Goal: Transaction & Acquisition: Purchase product/service

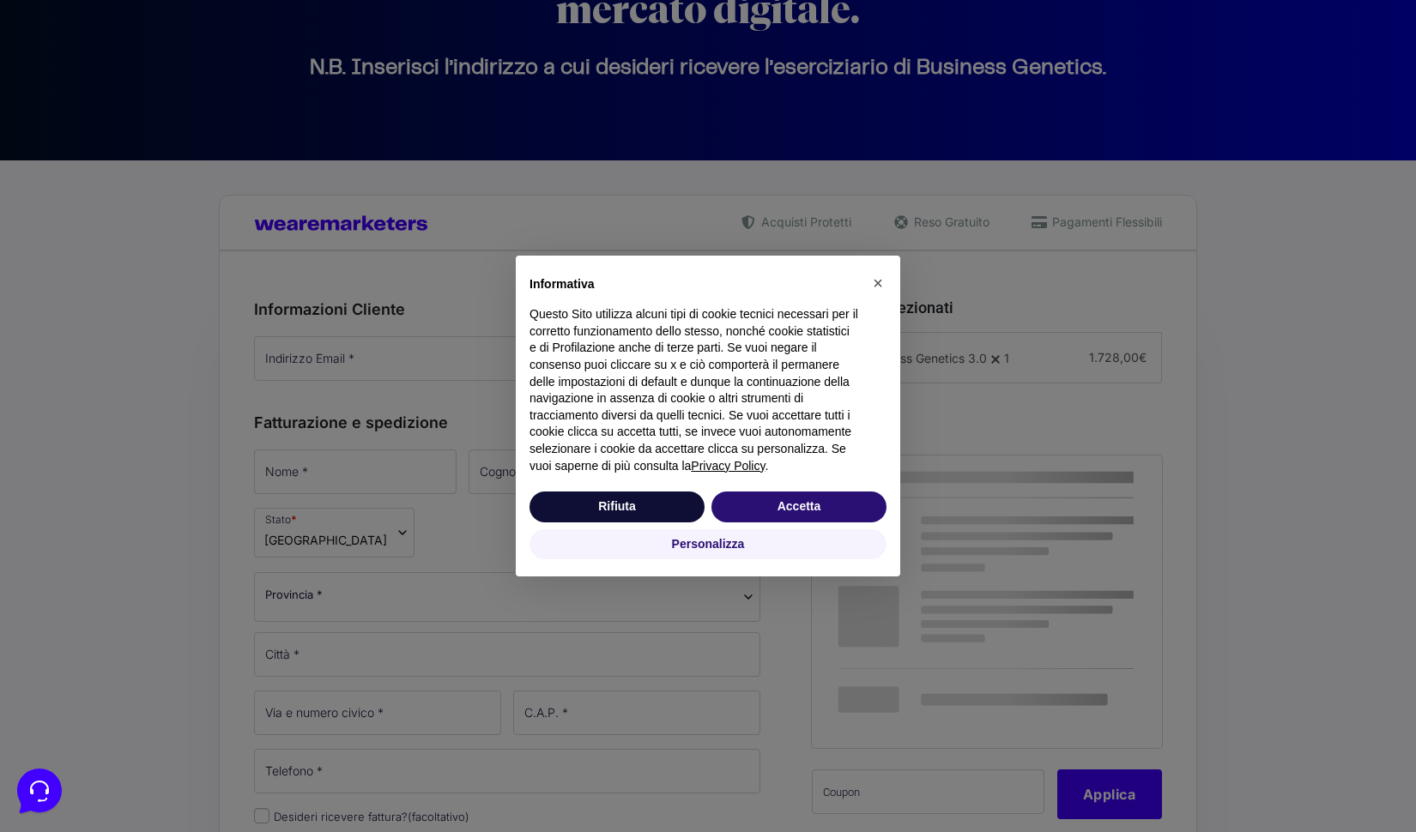
click at [401, 366] on div "× Informativa Questo Sito utilizza alcuni tipi di cookie tecnici necessari per …" at bounding box center [708, 416] width 1416 height 832
click at [770, 512] on button "Accetta" at bounding box center [798, 507] width 175 height 31
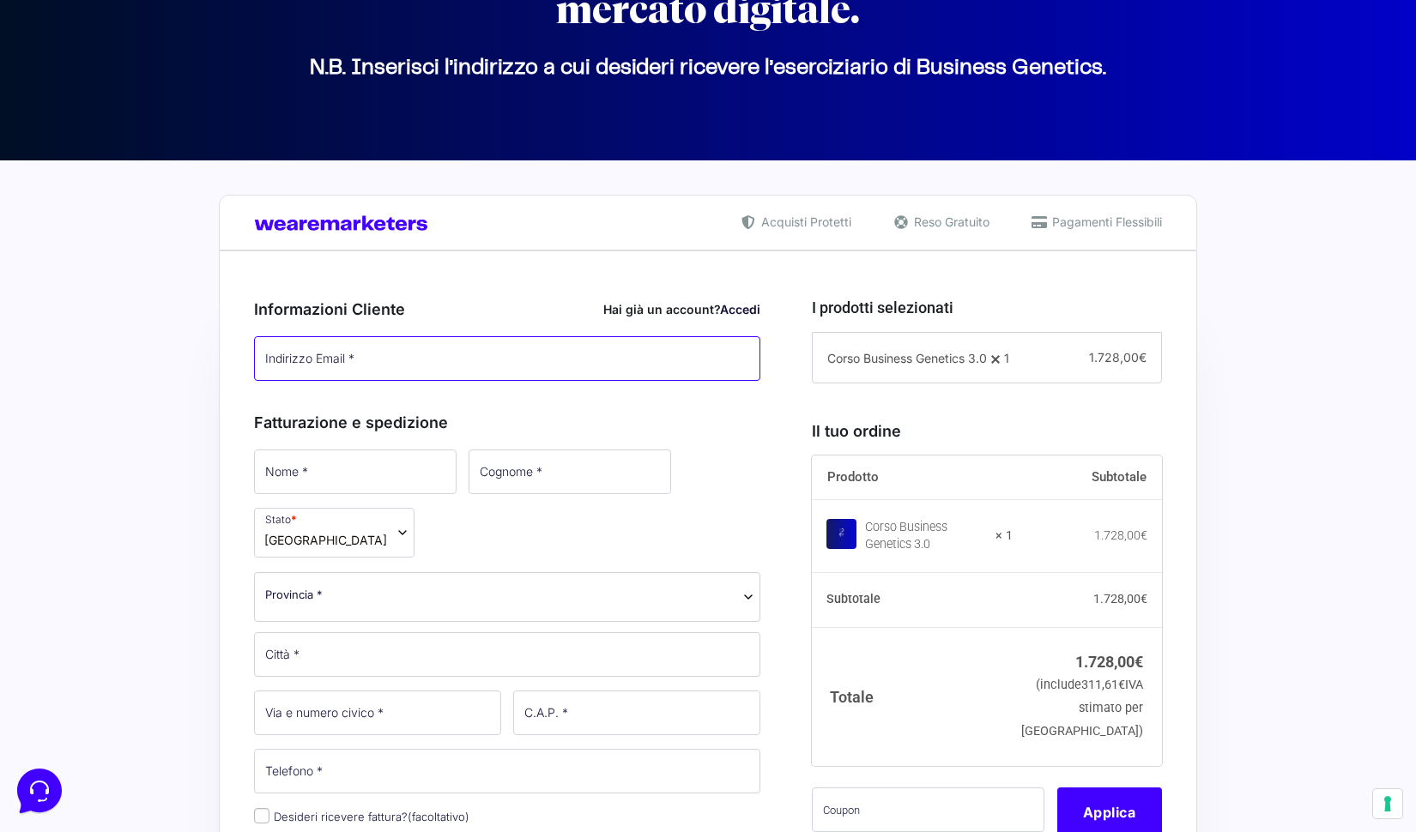
type input "[EMAIL_ADDRESS][DOMAIN_NAME]"
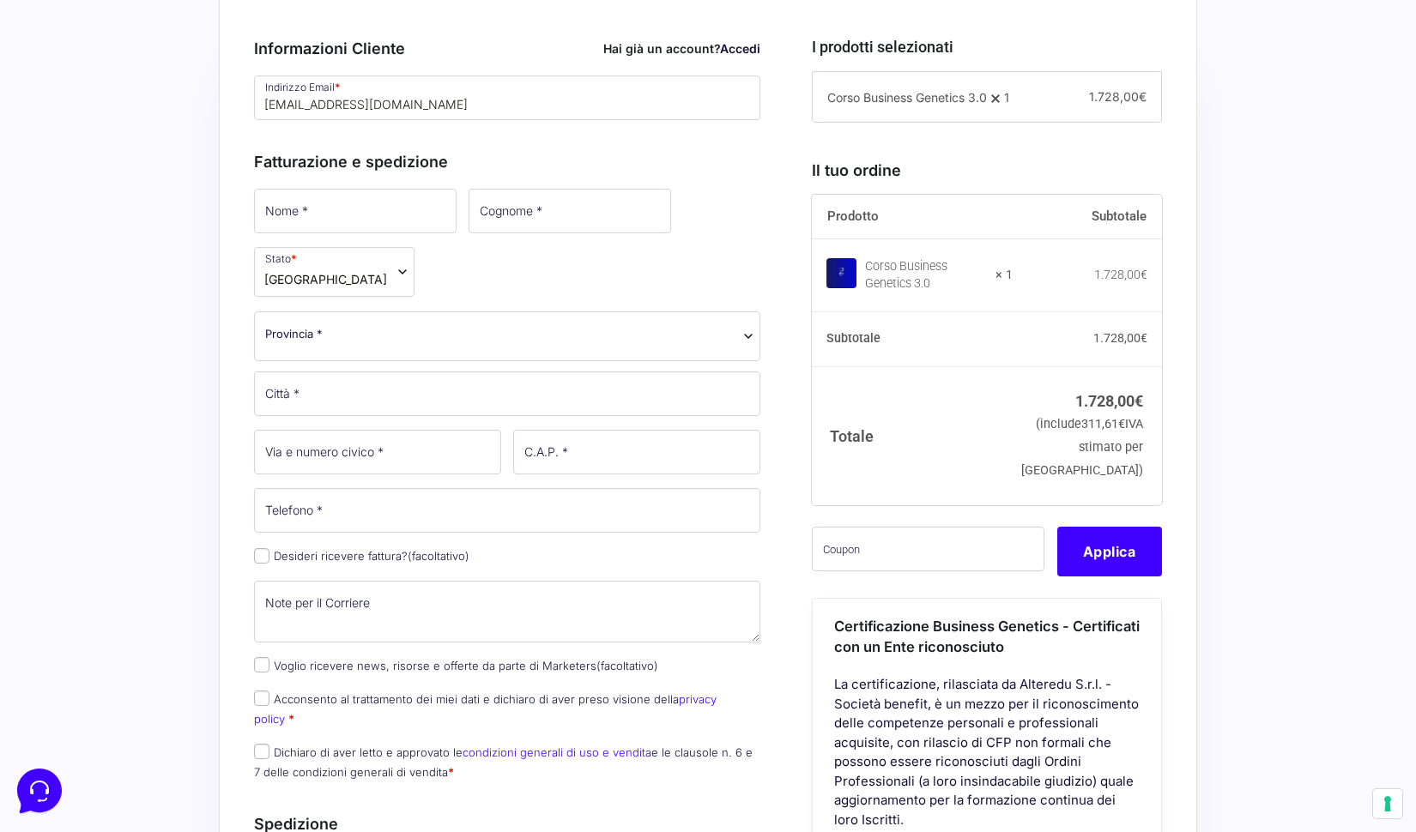
scroll to position [493, 0]
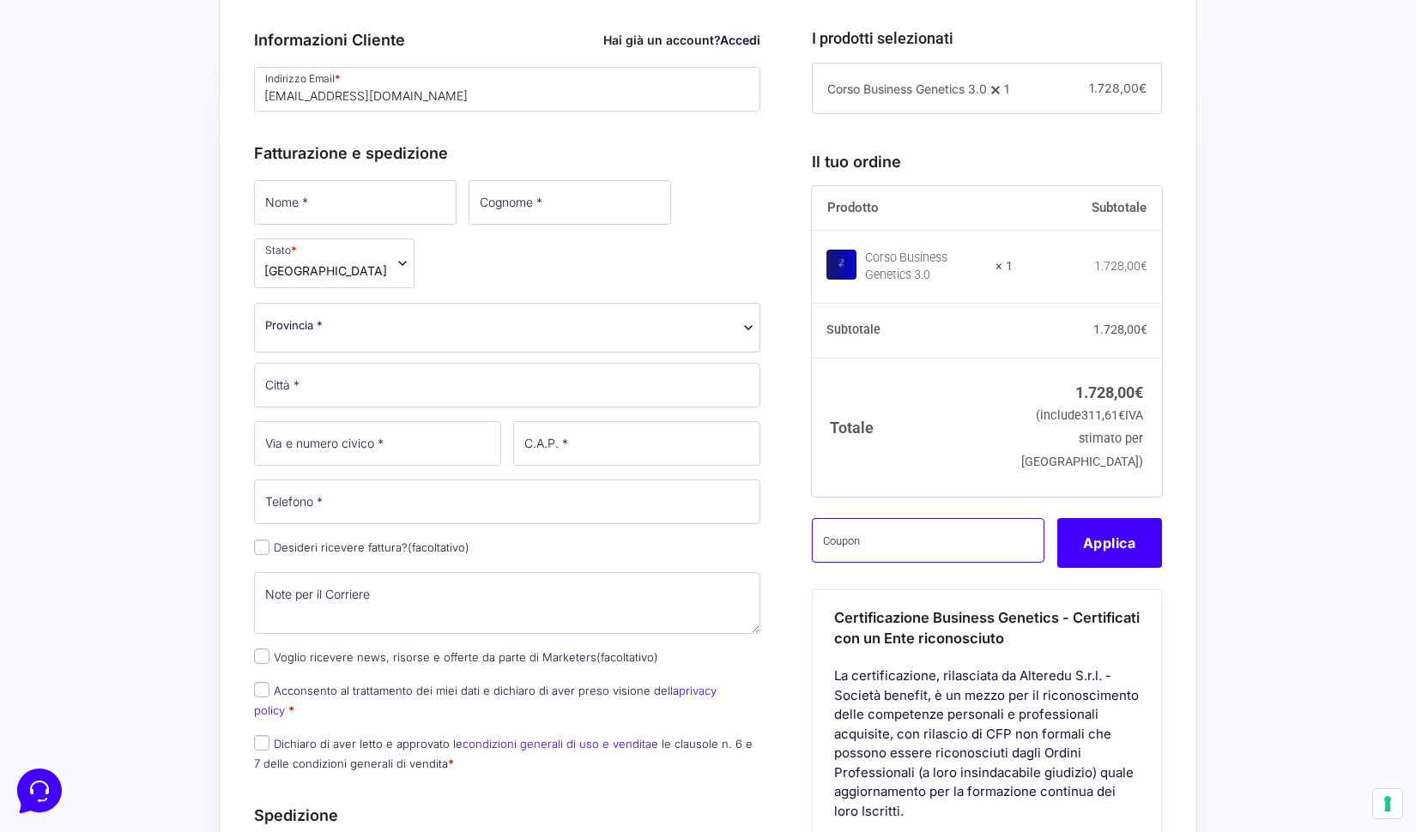
click at [899, 563] on input "text" at bounding box center [928, 540] width 233 height 45
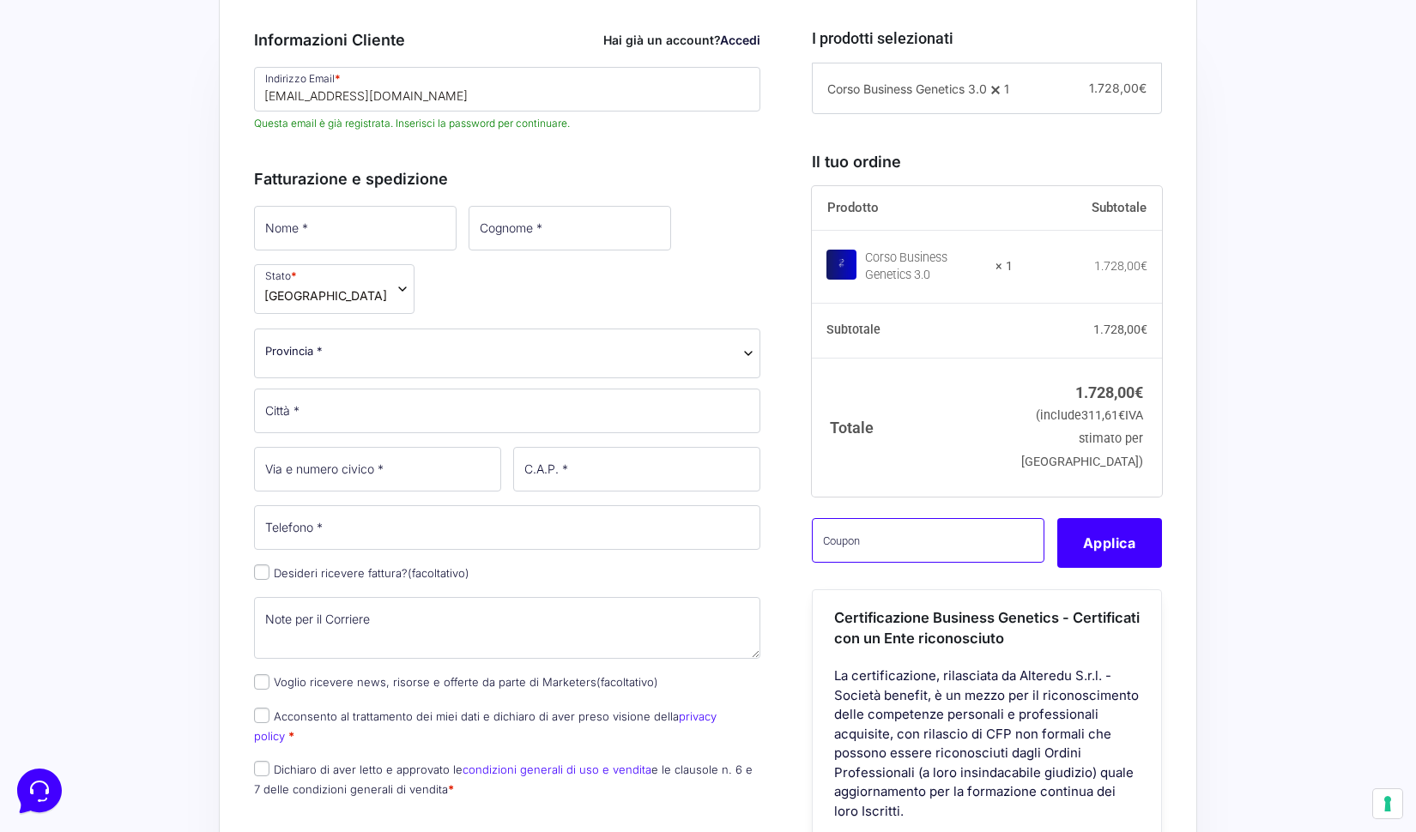
paste input "CLIPRO200BG"
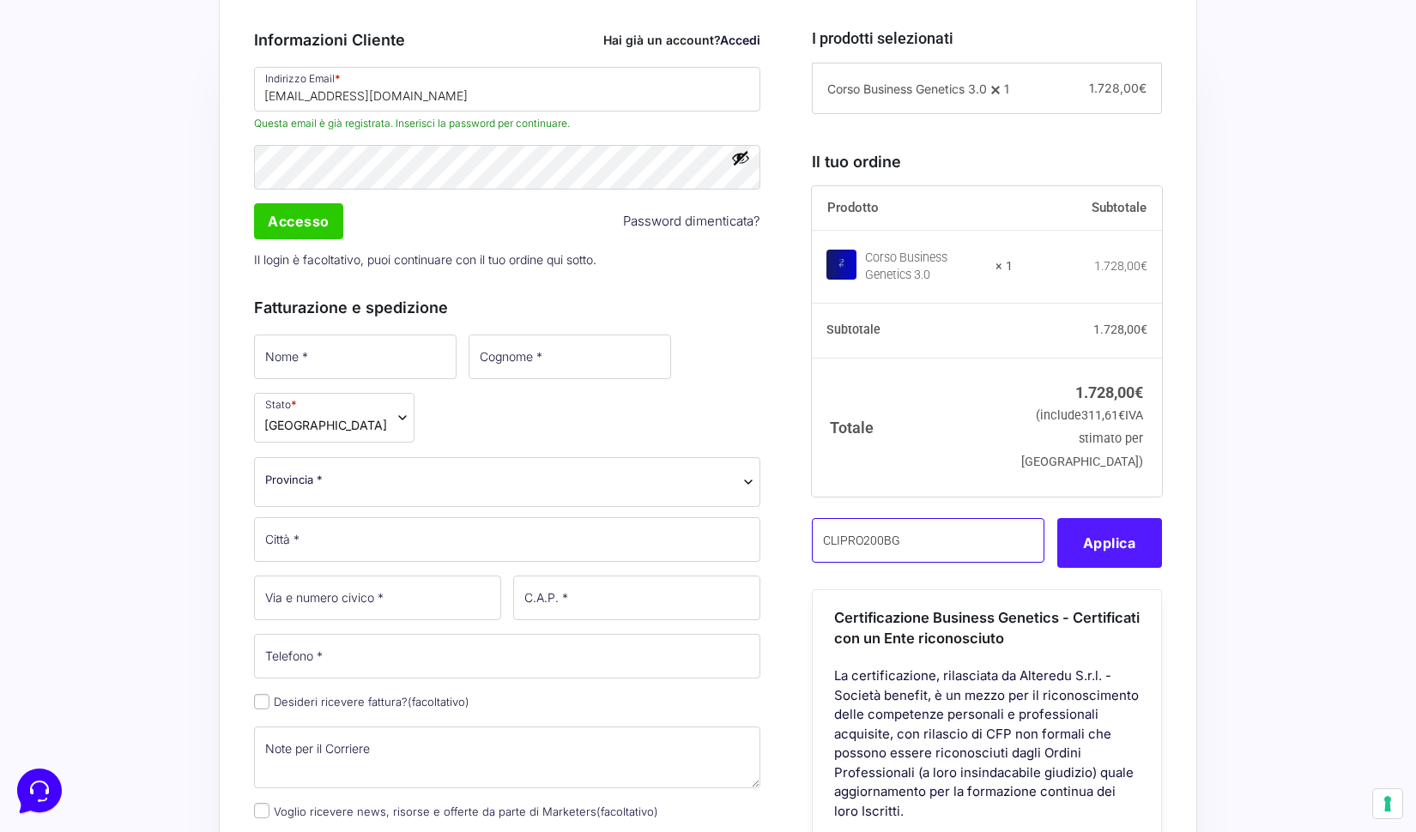
type input "CLIPRO200BG"
click at [1123, 555] on button "Applica" at bounding box center [1109, 543] width 105 height 50
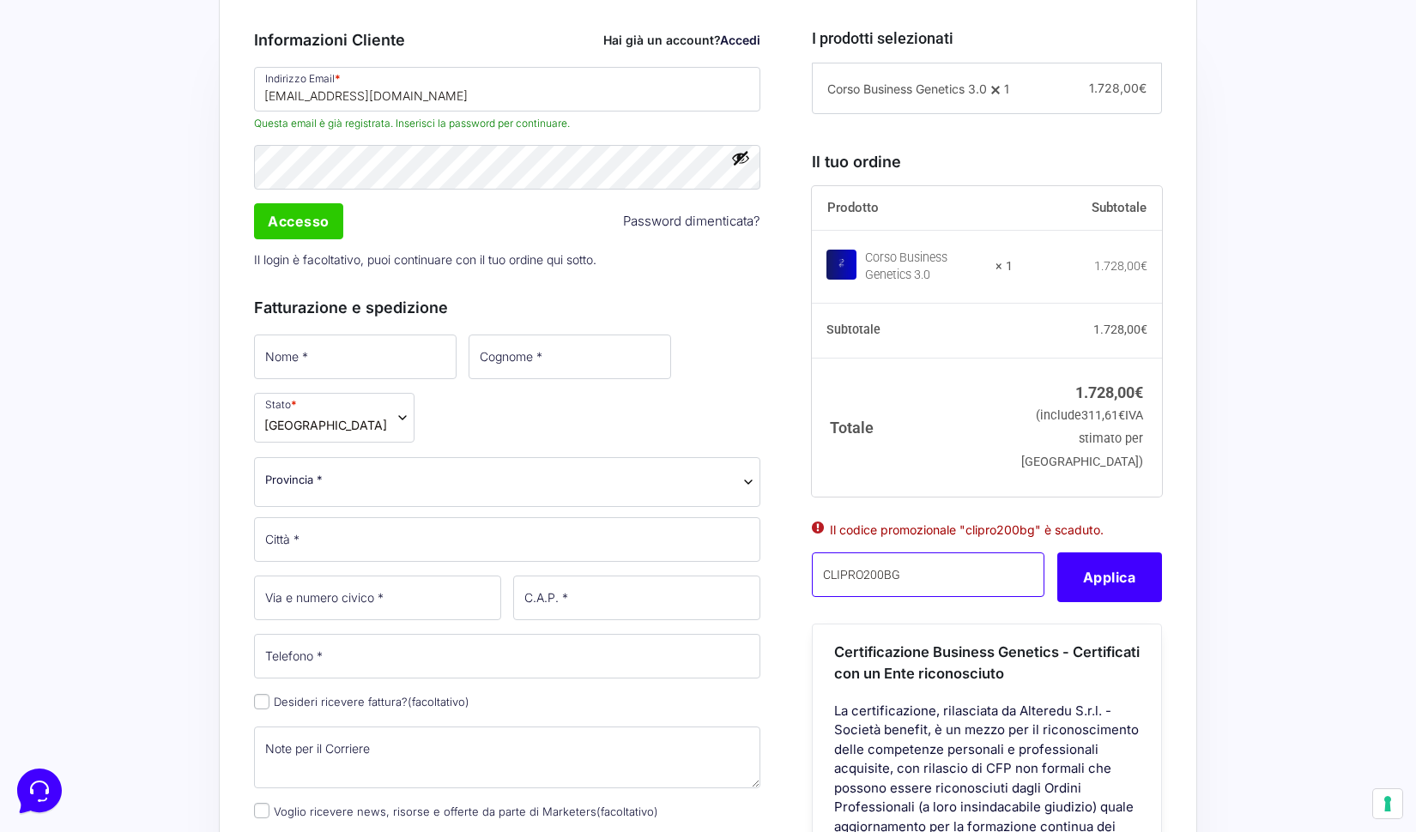
click at [952, 597] on input "CLIPRO200BG" at bounding box center [928, 575] width 233 height 45
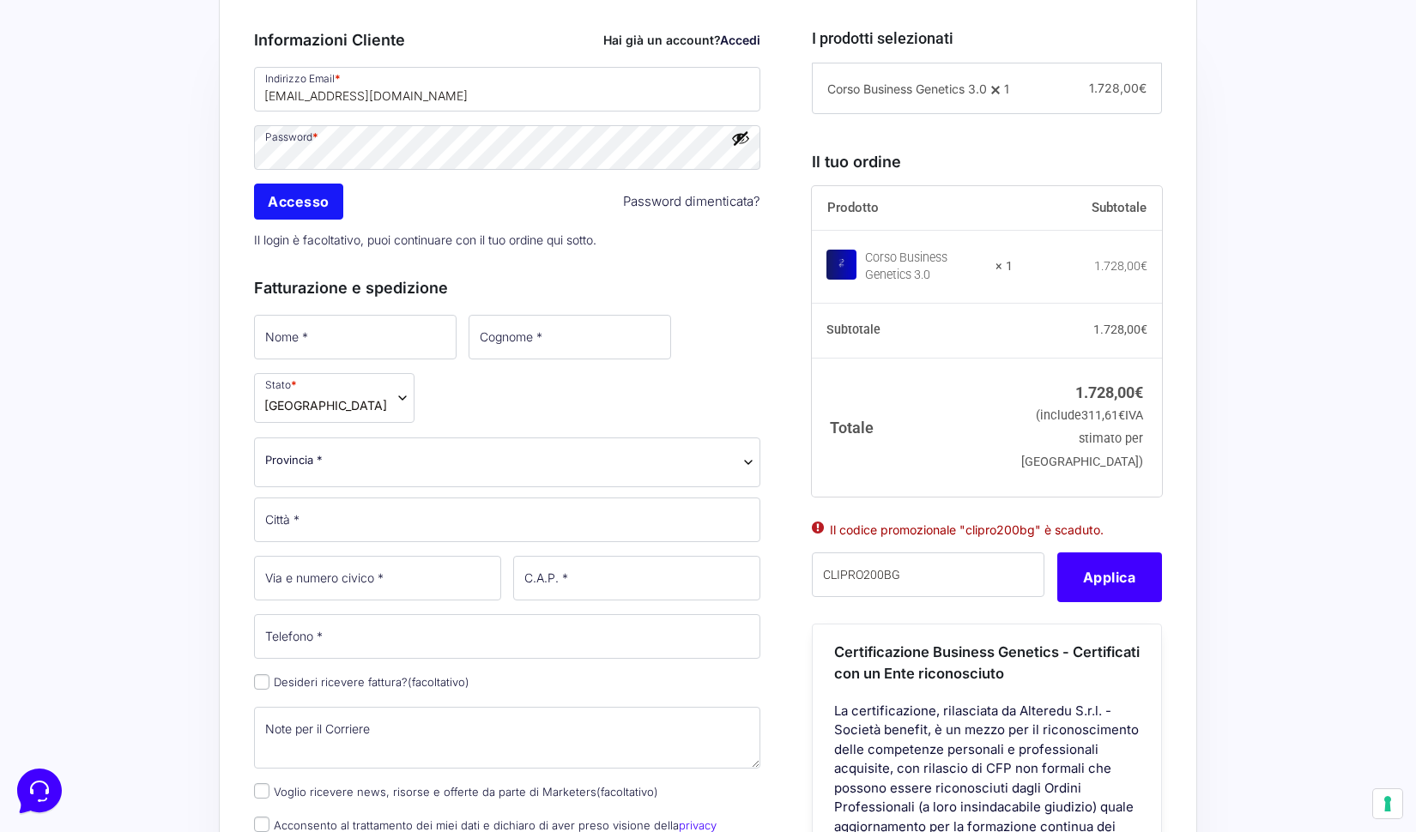
click at [318, 212] on input "Accesso" at bounding box center [298, 202] width 89 height 36
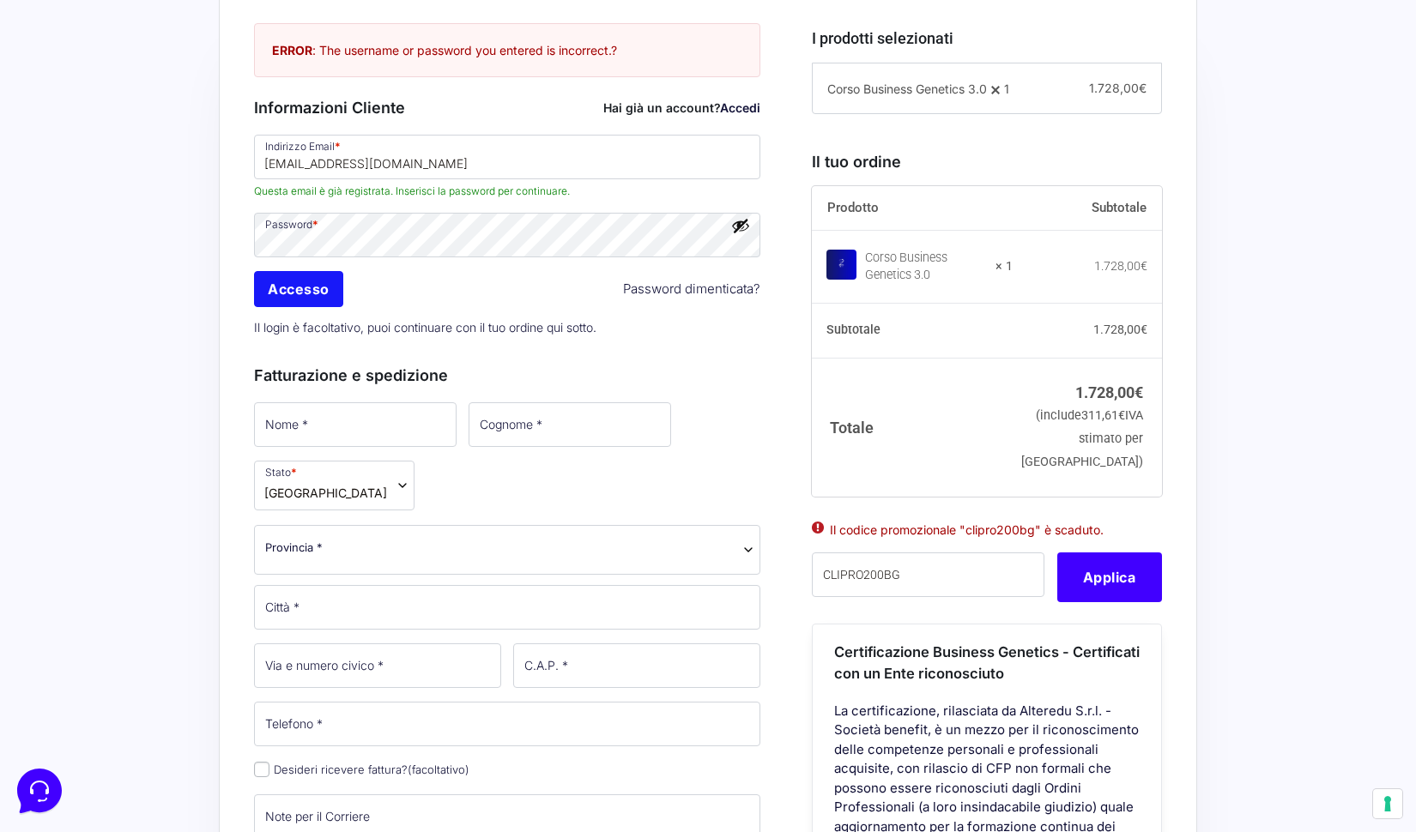
click at [288, 298] on input "Accesso" at bounding box center [298, 289] width 89 height 36
click at [388, 158] on input "[EMAIL_ADDRESS][DOMAIN_NAME]" at bounding box center [507, 157] width 506 height 45
click at [728, 110] on link "Accedi" at bounding box center [740, 107] width 40 height 15
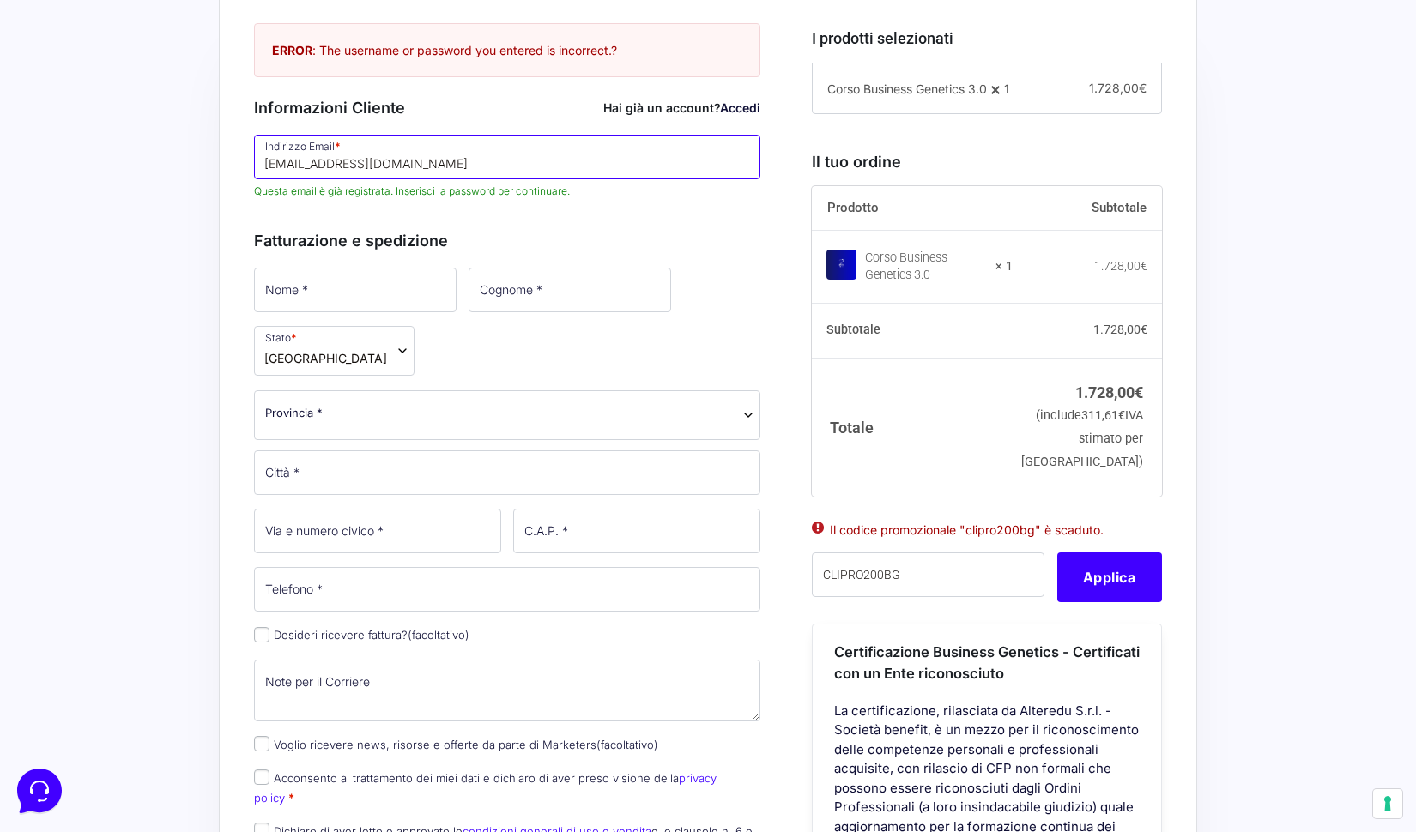
click at [523, 156] on input "[EMAIL_ADDRESS][DOMAIN_NAME]" at bounding box center [507, 157] width 506 height 45
click at [759, 107] on link "Accedi" at bounding box center [740, 107] width 40 height 15
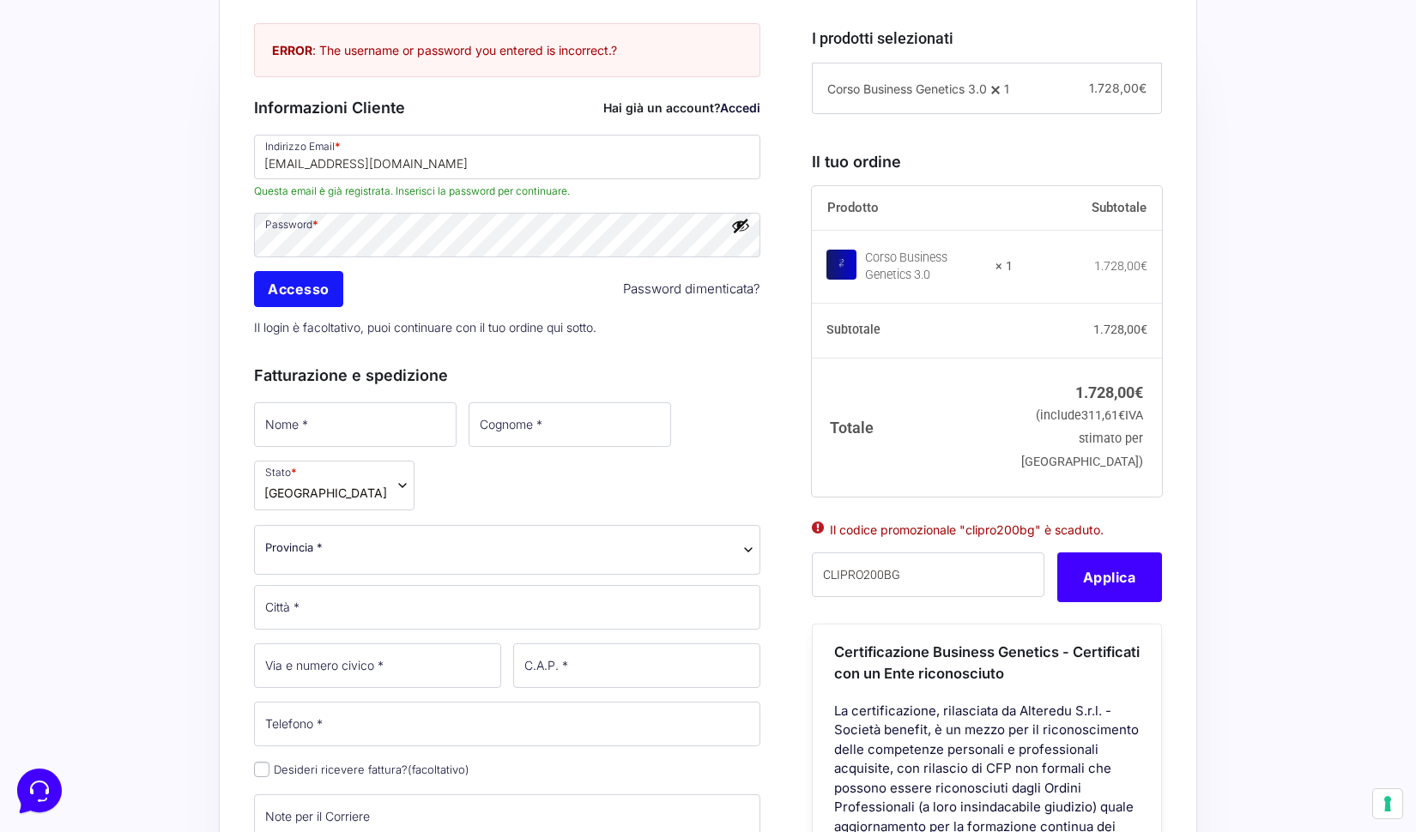
click at [310, 305] on input "Accesso" at bounding box center [298, 289] width 89 height 36
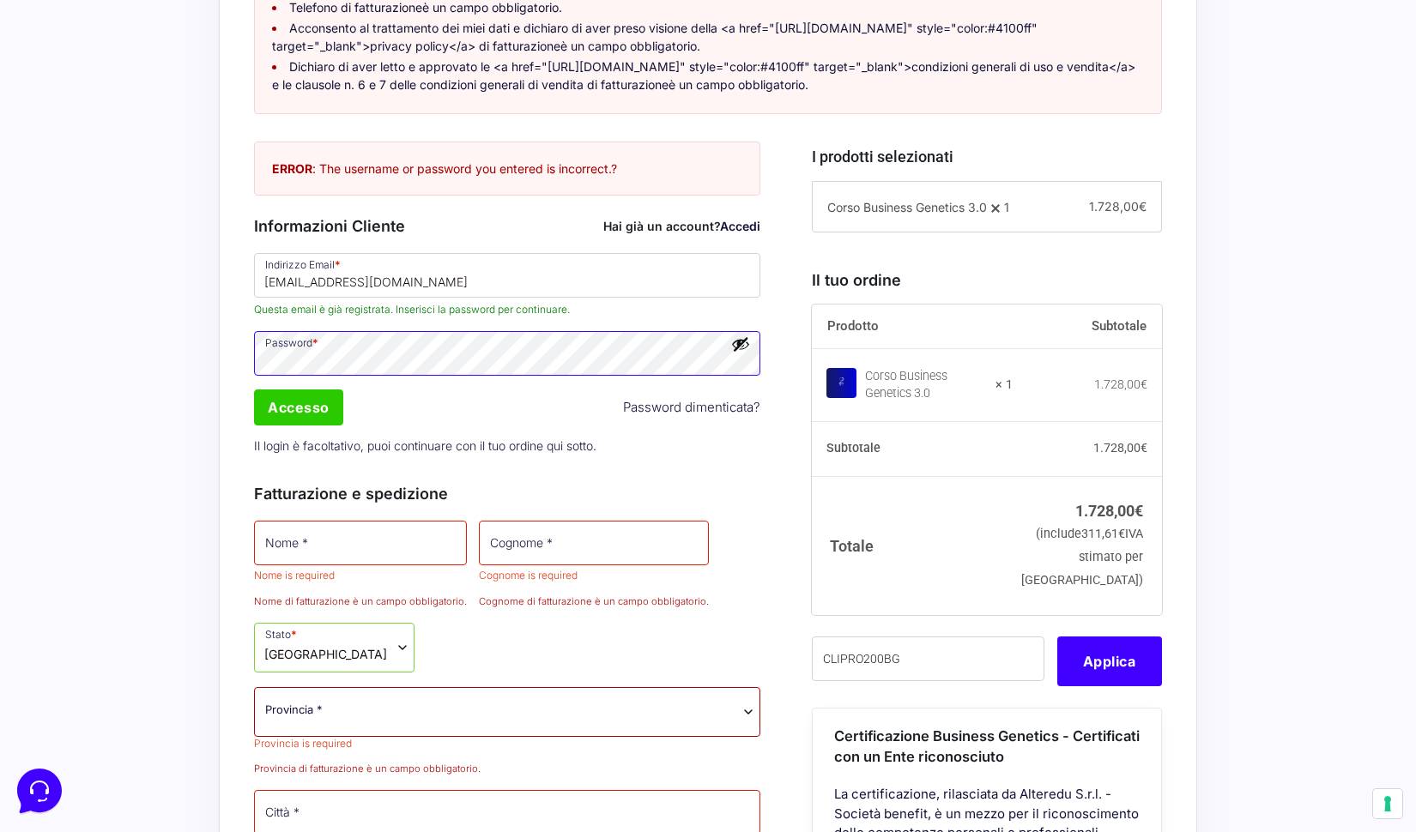
scroll to position [803, 0]
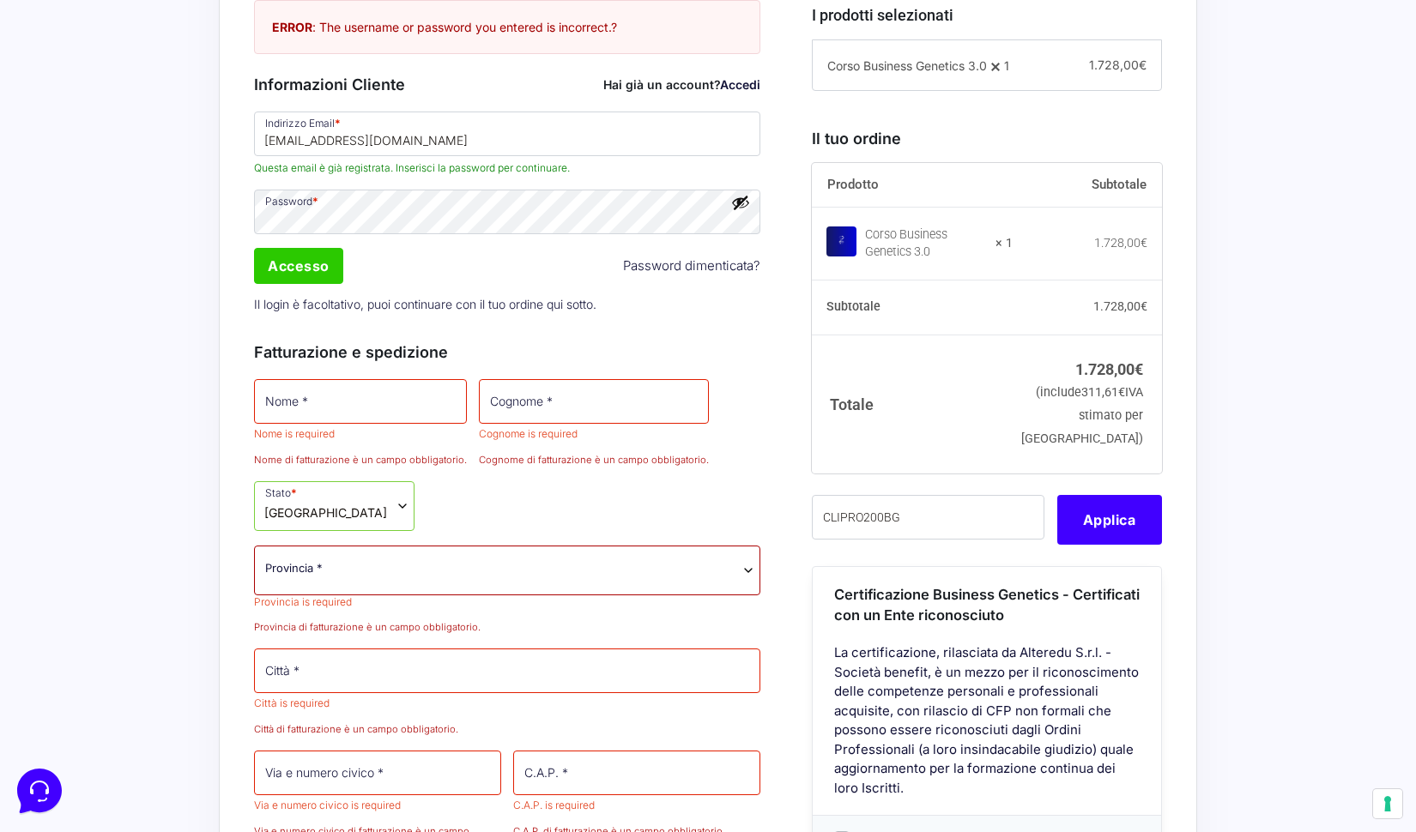
click at [689, 276] on link "Password dimenticata?" at bounding box center [691, 267] width 137 height 20
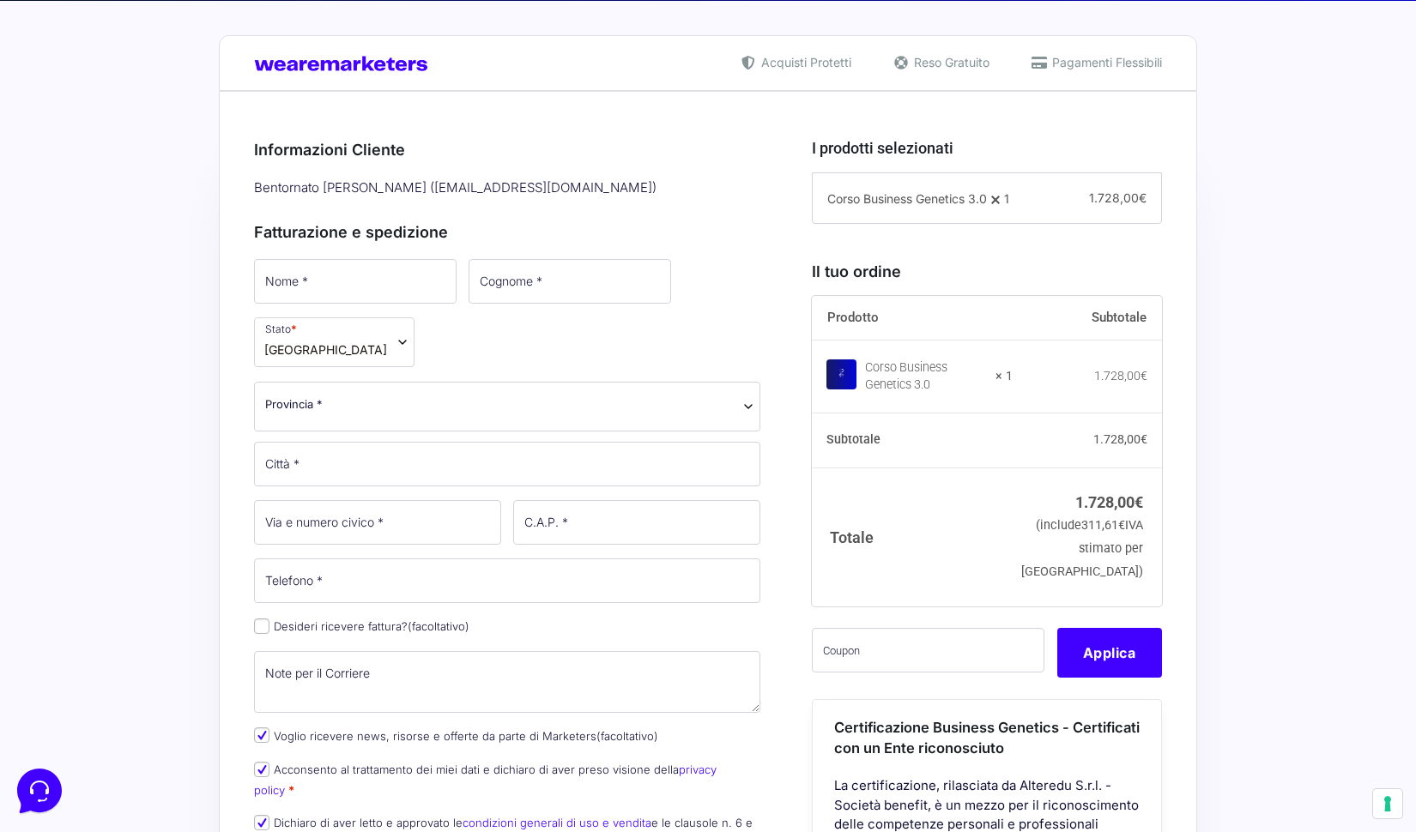
scroll to position [383, 0]
click at [881, 673] on input "text" at bounding box center [928, 650] width 233 height 45
paste input "CLIPRO200BG"
type input "CLIPRO200BG"
click at [1089, 667] on button "Applica" at bounding box center [1109, 653] width 105 height 50
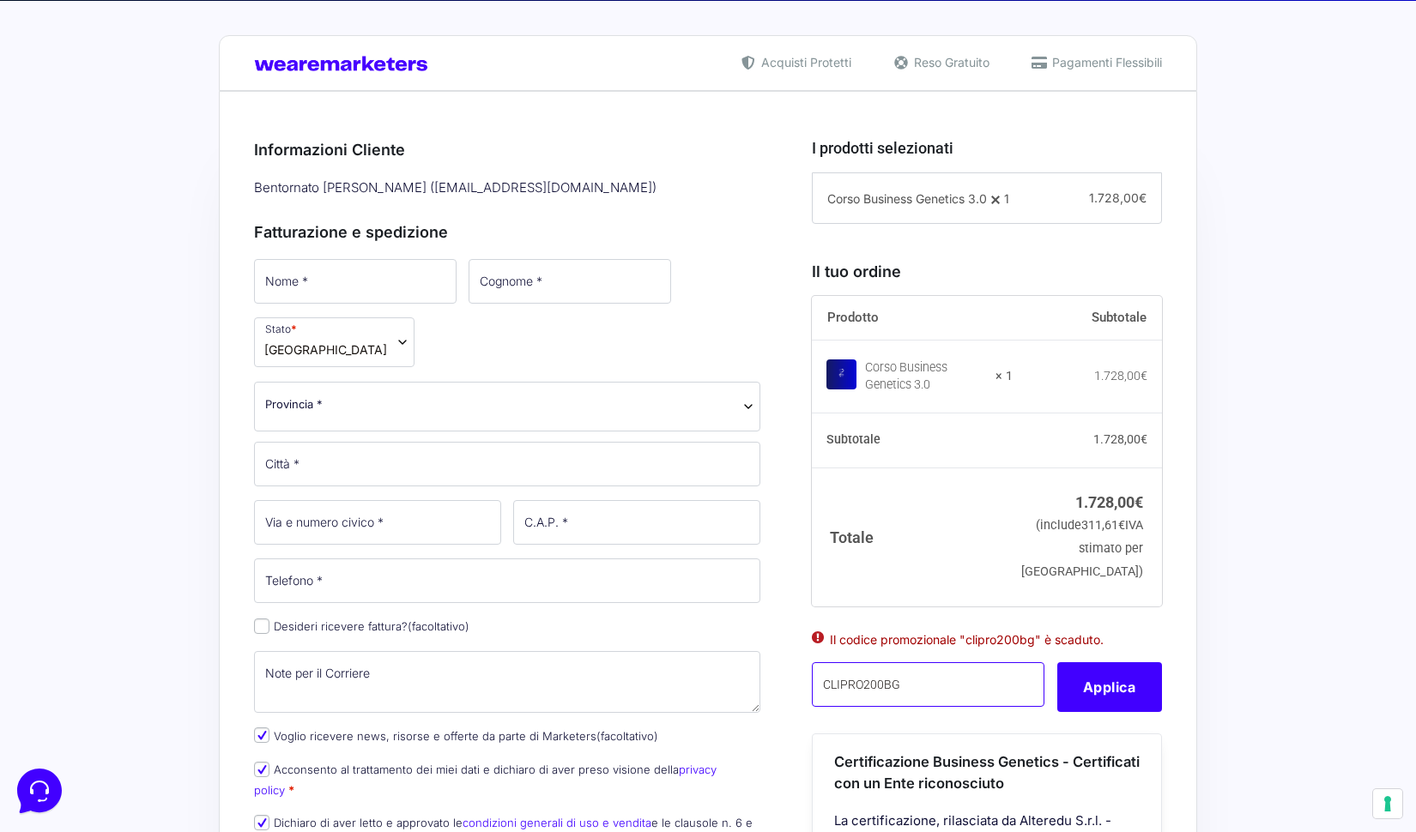
click at [944, 707] on input "CLIPRO200BG" at bounding box center [928, 684] width 233 height 45
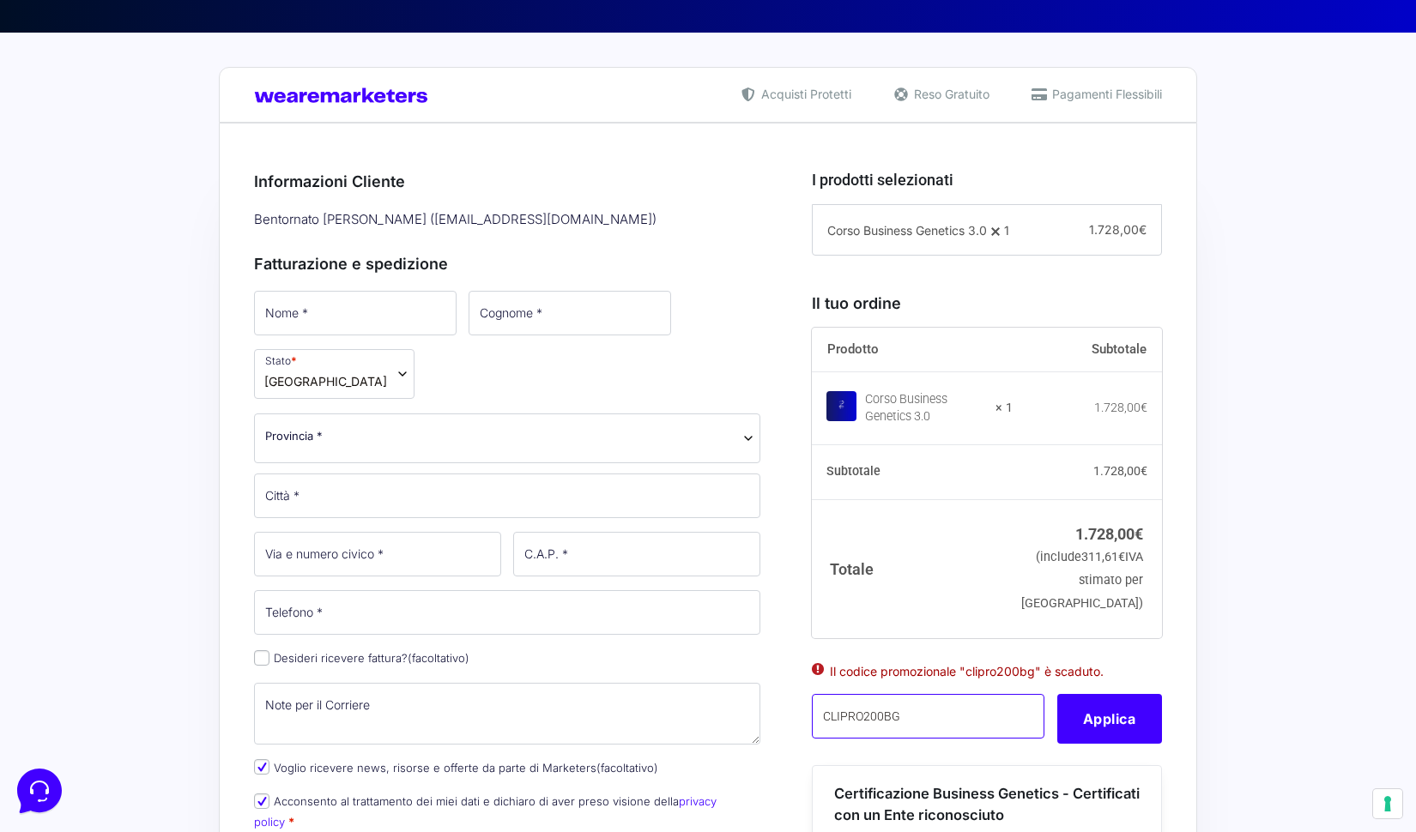
scroll to position [578, 0]
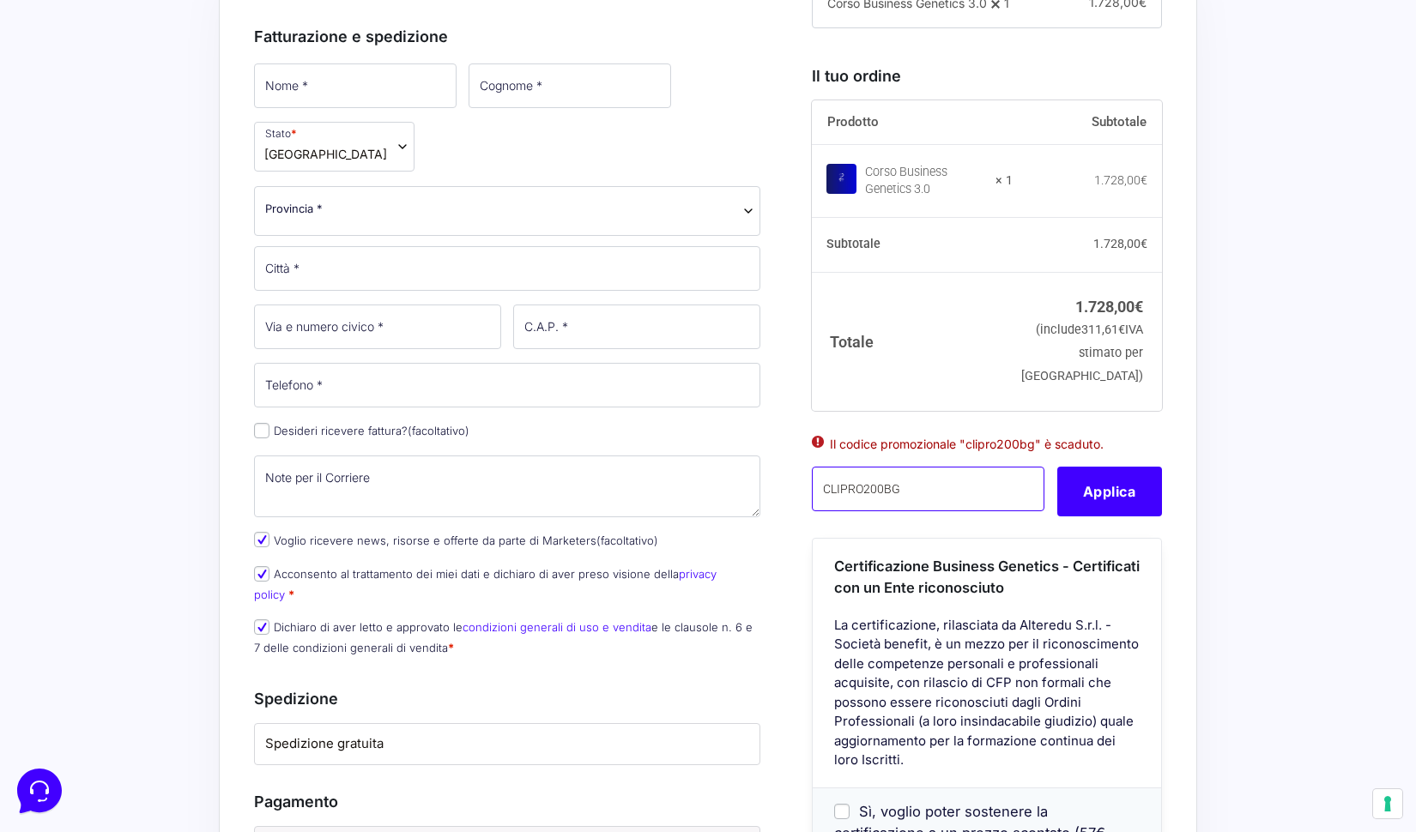
click at [973, 503] on input "CLIPRO200BG" at bounding box center [928, 489] width 233 height 45
click at [1104, 517] on button "Applica" at bounding box center [1109, 492] width 105 height 50
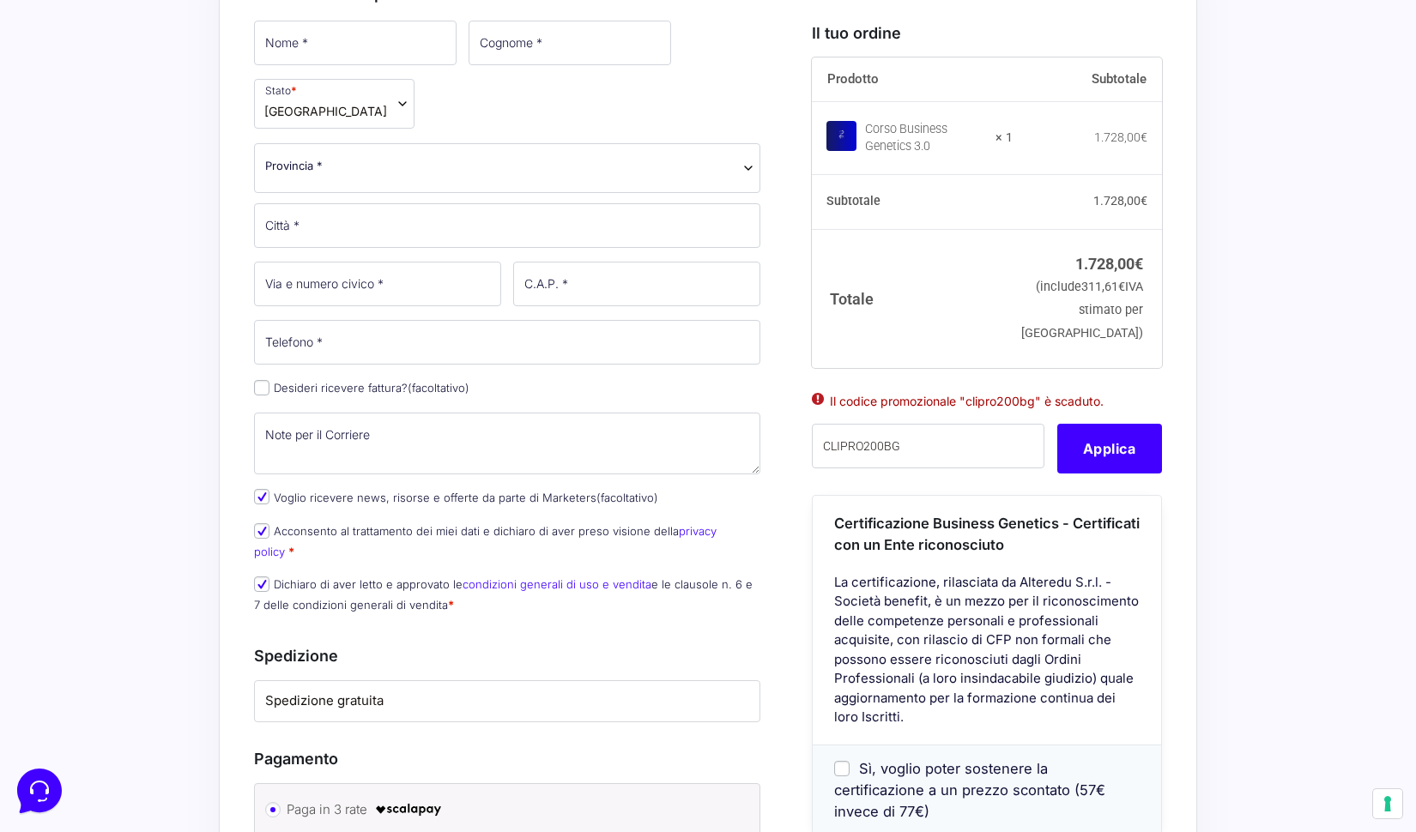
scroll to position [732, 0]
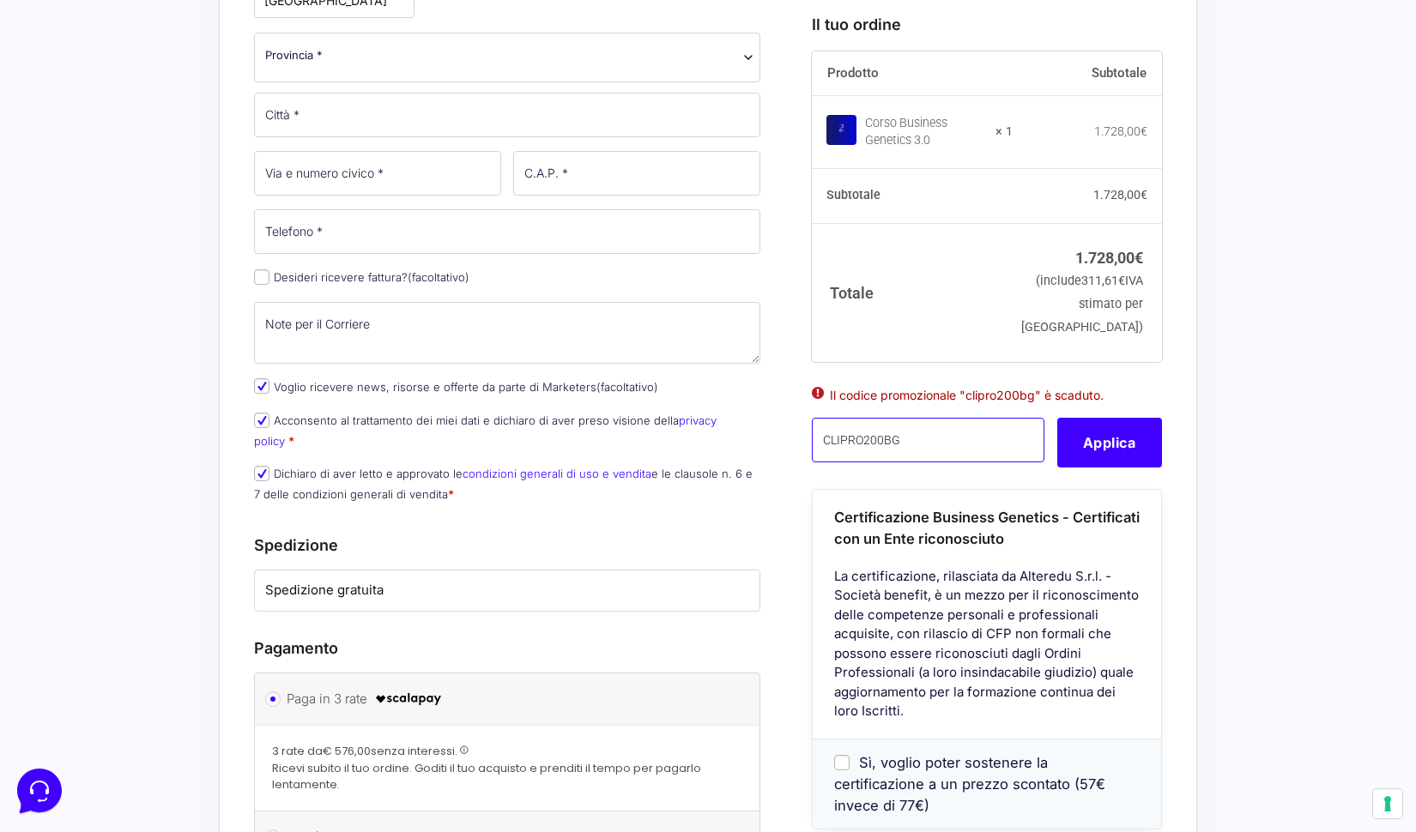
click at [967, 463] on input "CLIPRO200BG" at bounding box center [928, 440] width 233 height 45
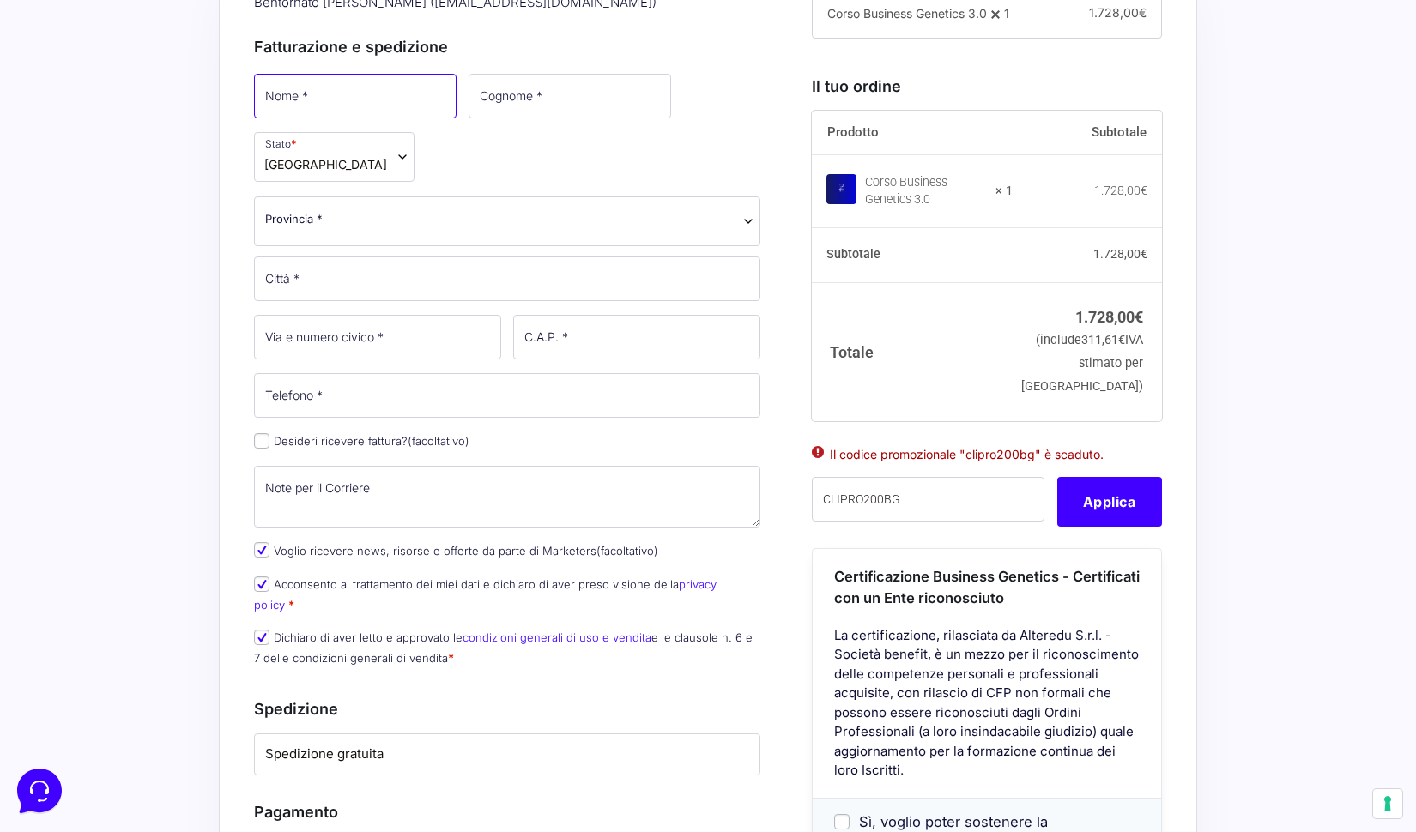
scroll to position [652, 0]
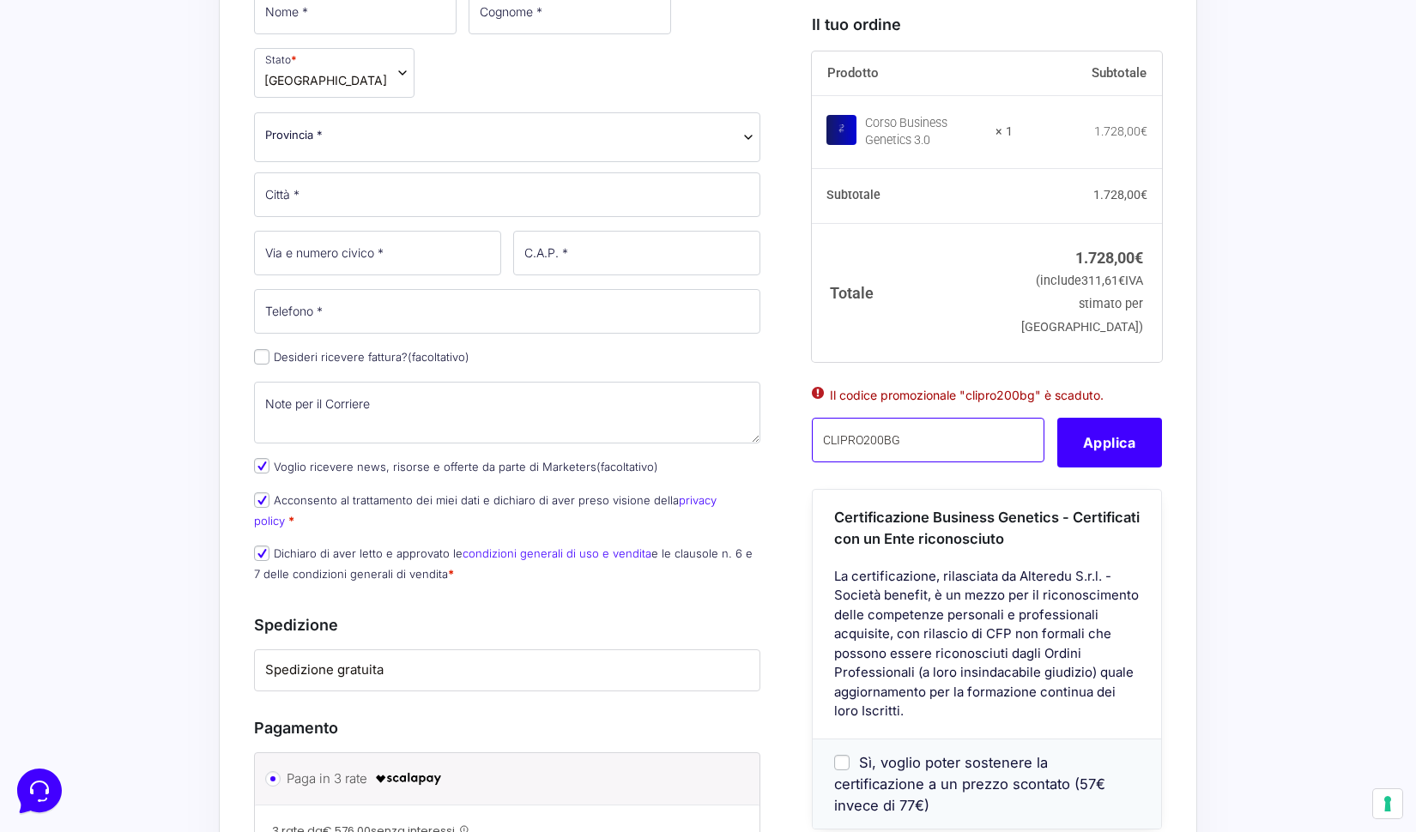
click at [918, 463] on input "CLIPRO200BG" at bounding box center [928, 440] width 233 height 45
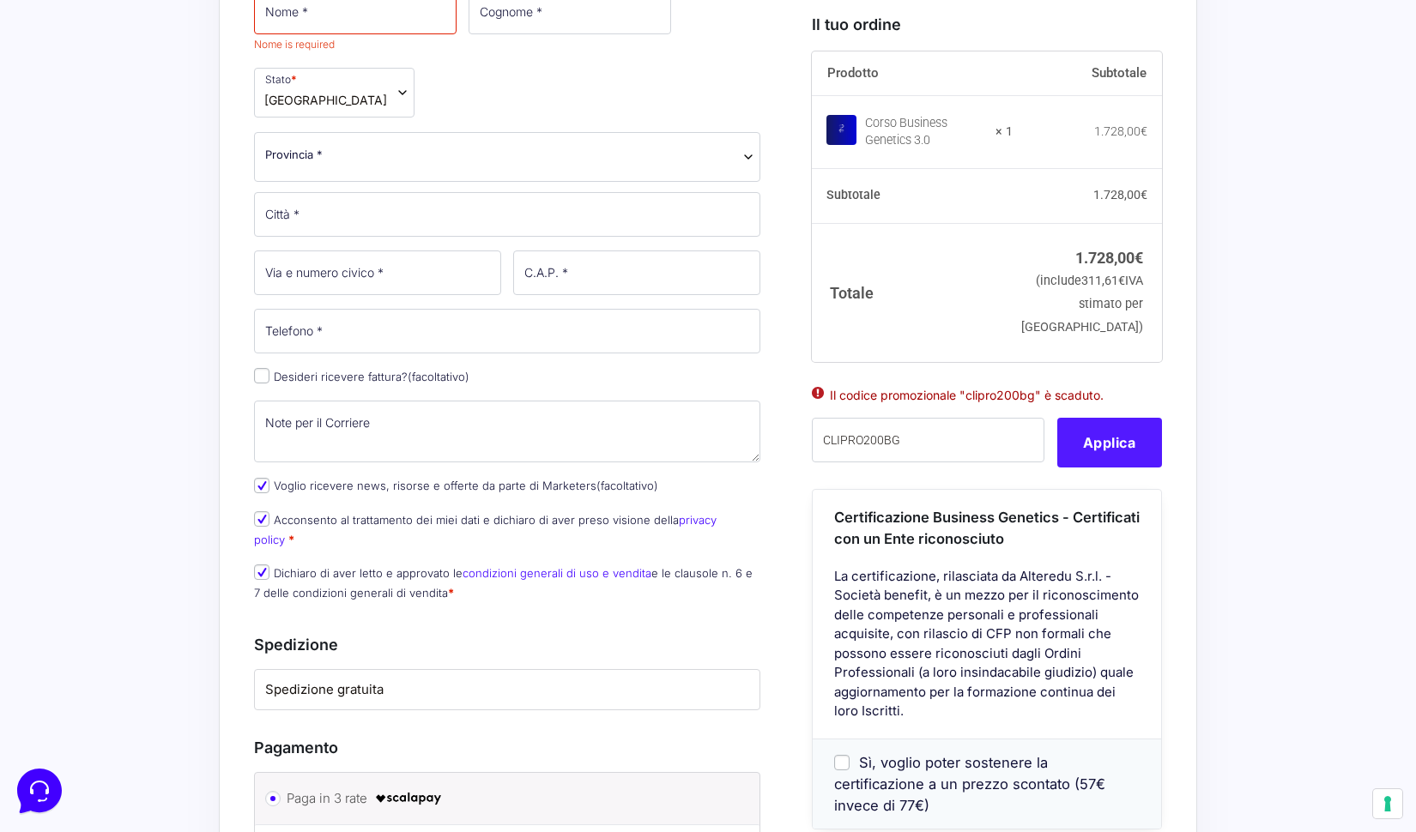
click at [1092, 468] on button "Applica" at bounding box center [1109, 443] width 105 height 50
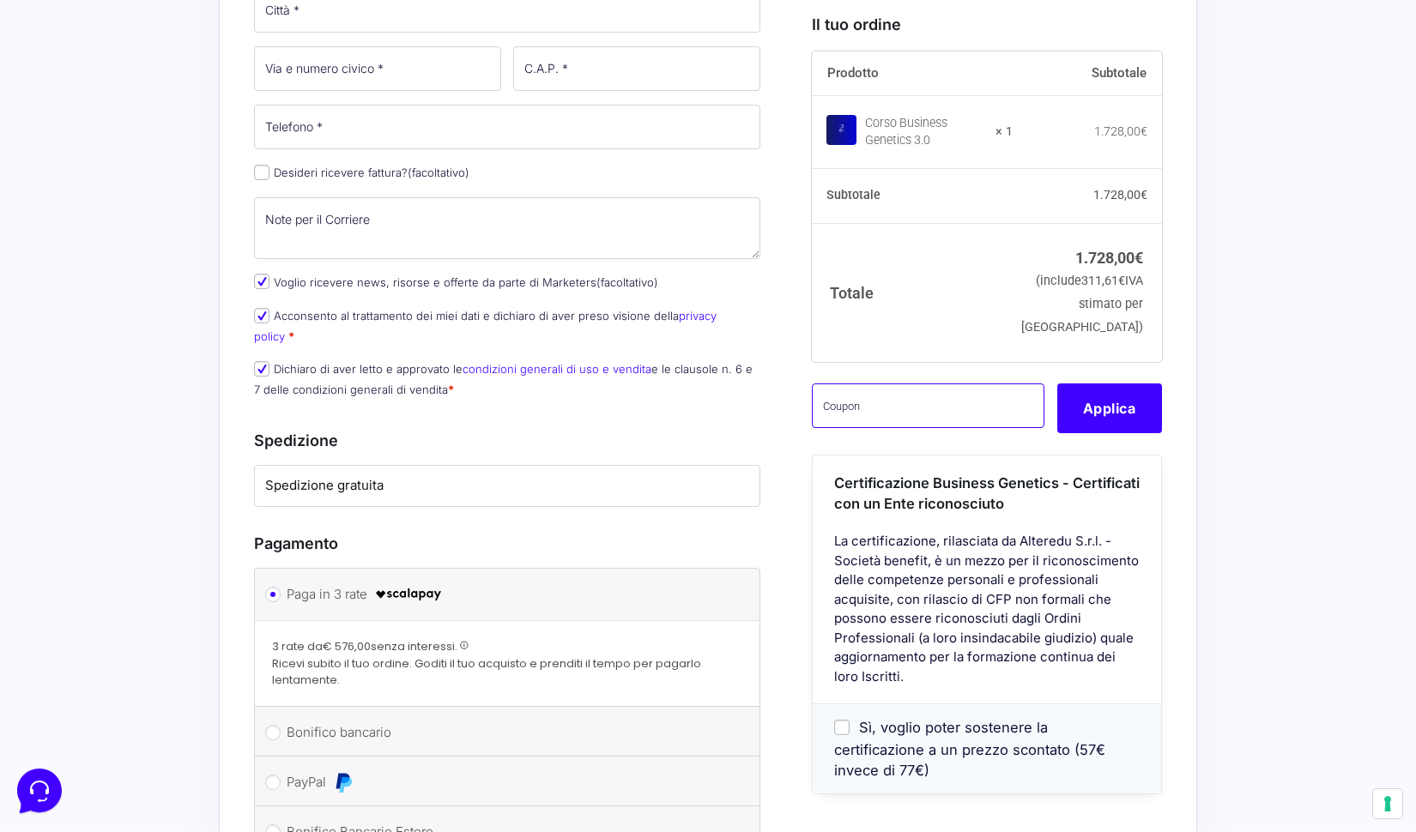
click at [936, 416] on input "text" at bounding box center [928, 405] width 233 height 45
paste input "CLIPRO200BG"
type input "CLIPRO200BG"
click at [1103, 429] on button "Applica" at bounding box center [1109, 408] width 105 height 50
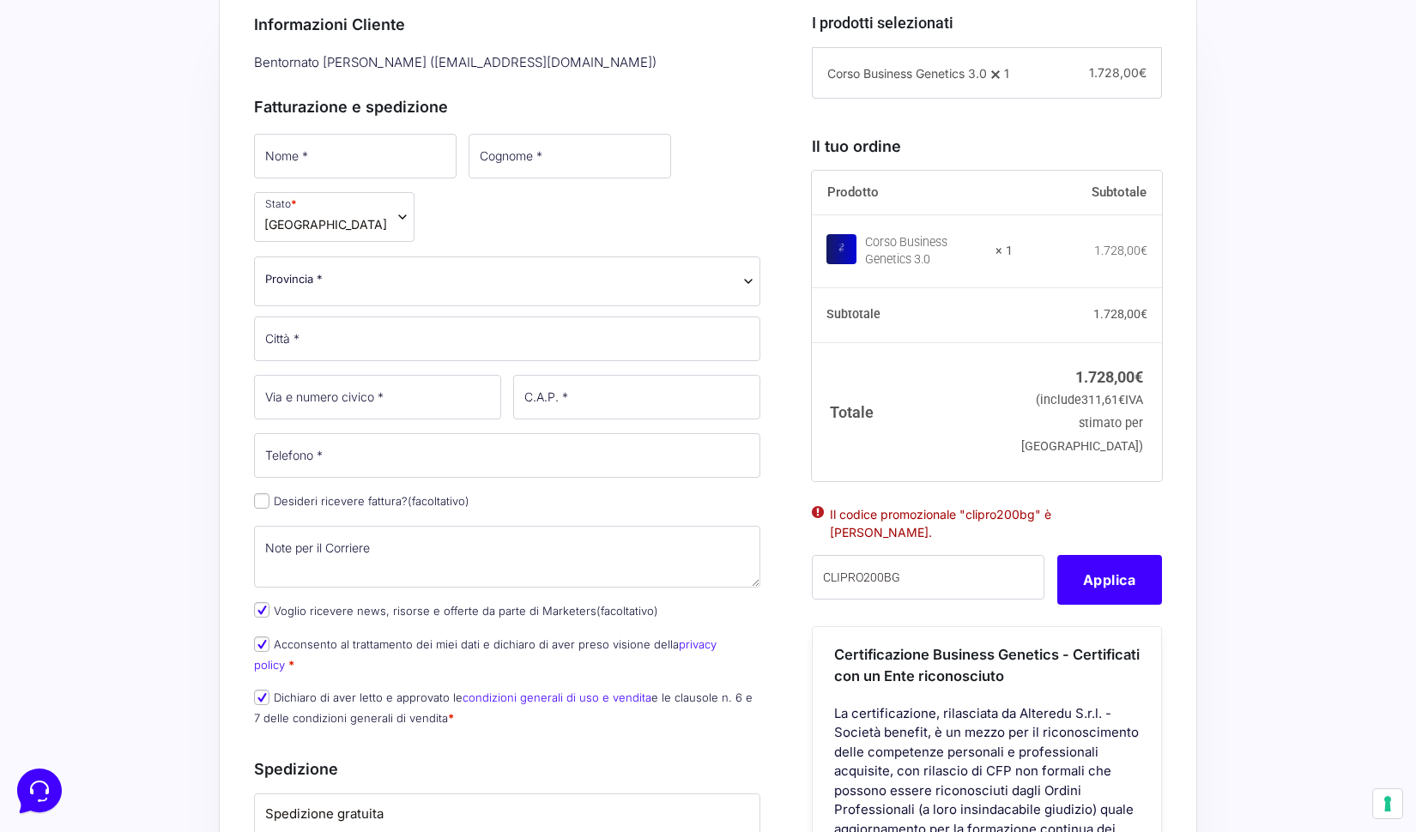
scroll to position [277, 0]
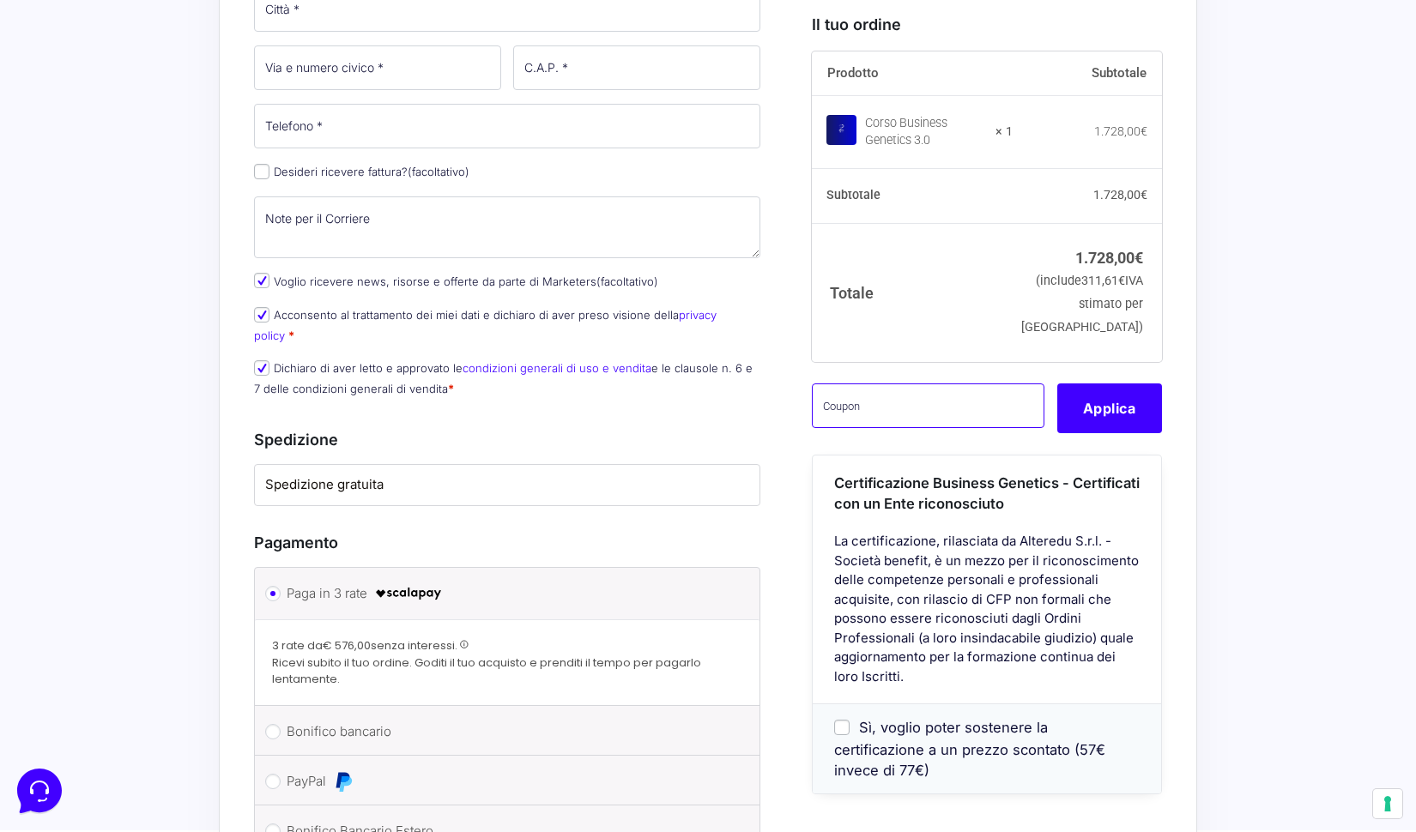
click at [892, 427] on input "text" at bounding box center [928, 405] width 233 height 45
paste input "CLIPRO200BG"
type input "CLIPRO200BG"
click at [1108, 432] on button "Applica" at bounding box center [1109, 408] width 105 height 50
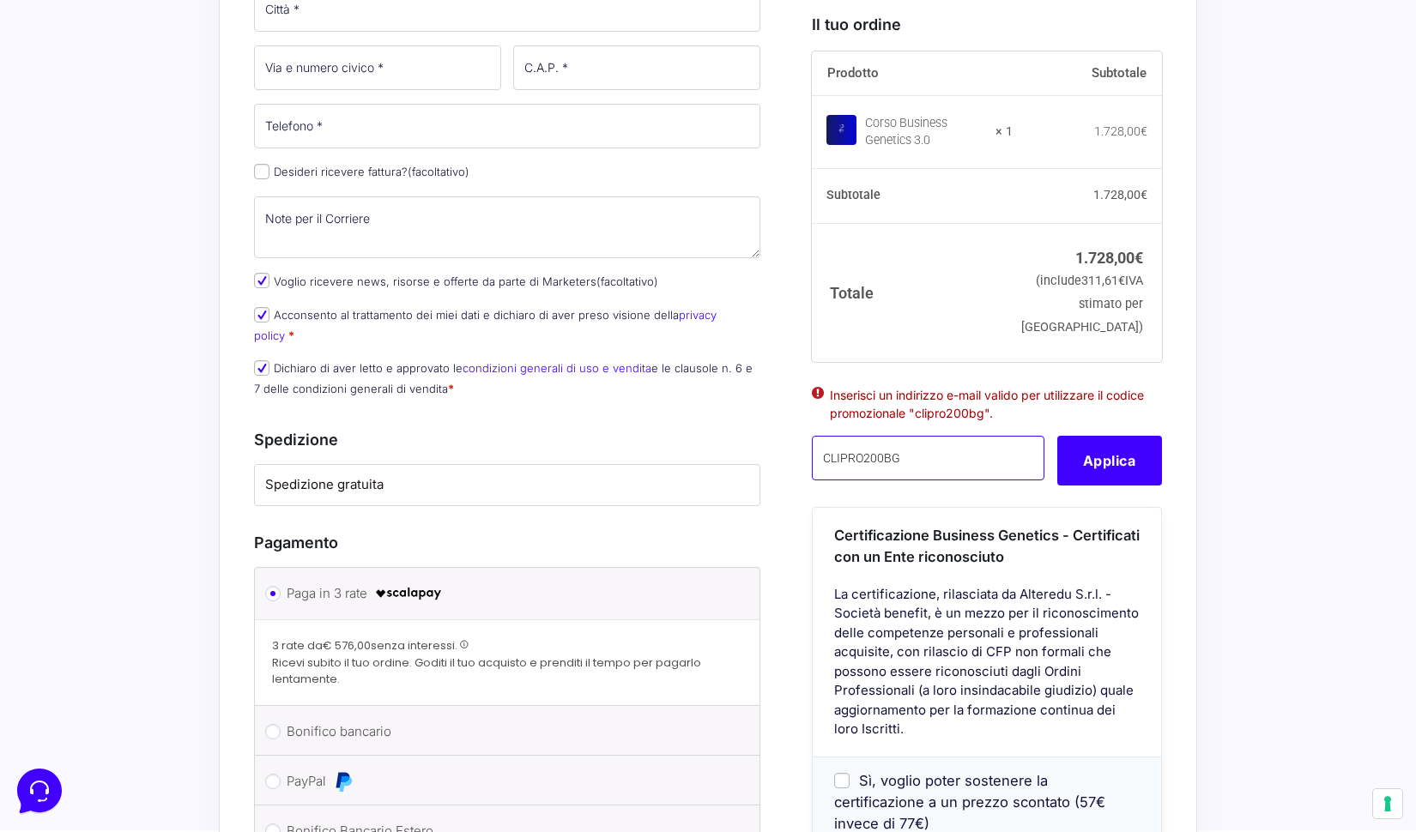
click at [934, 481] on input "CLIPRO200BG" at bounding box center [928, 458] width 233 height 45
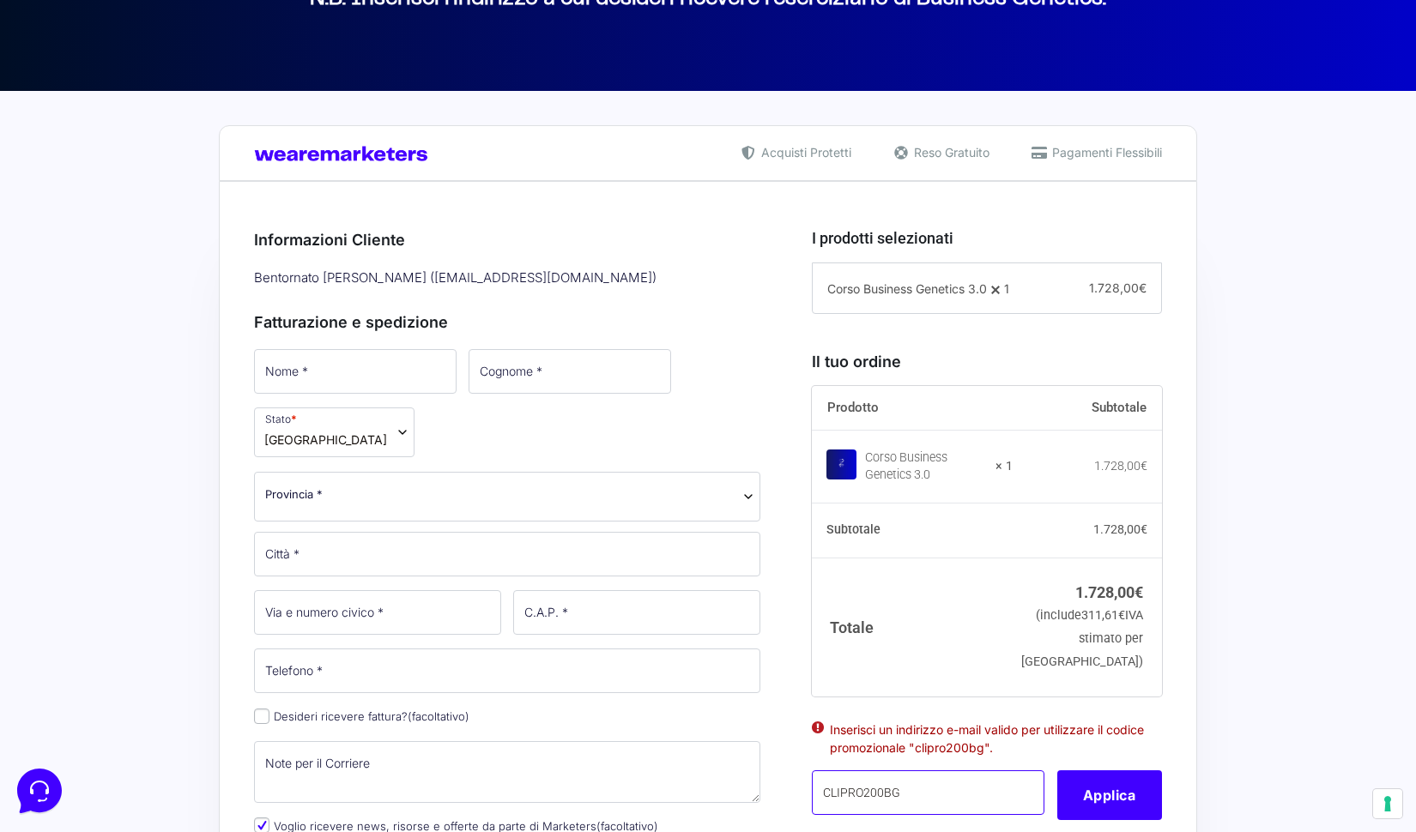
scroll to position [216, 0]
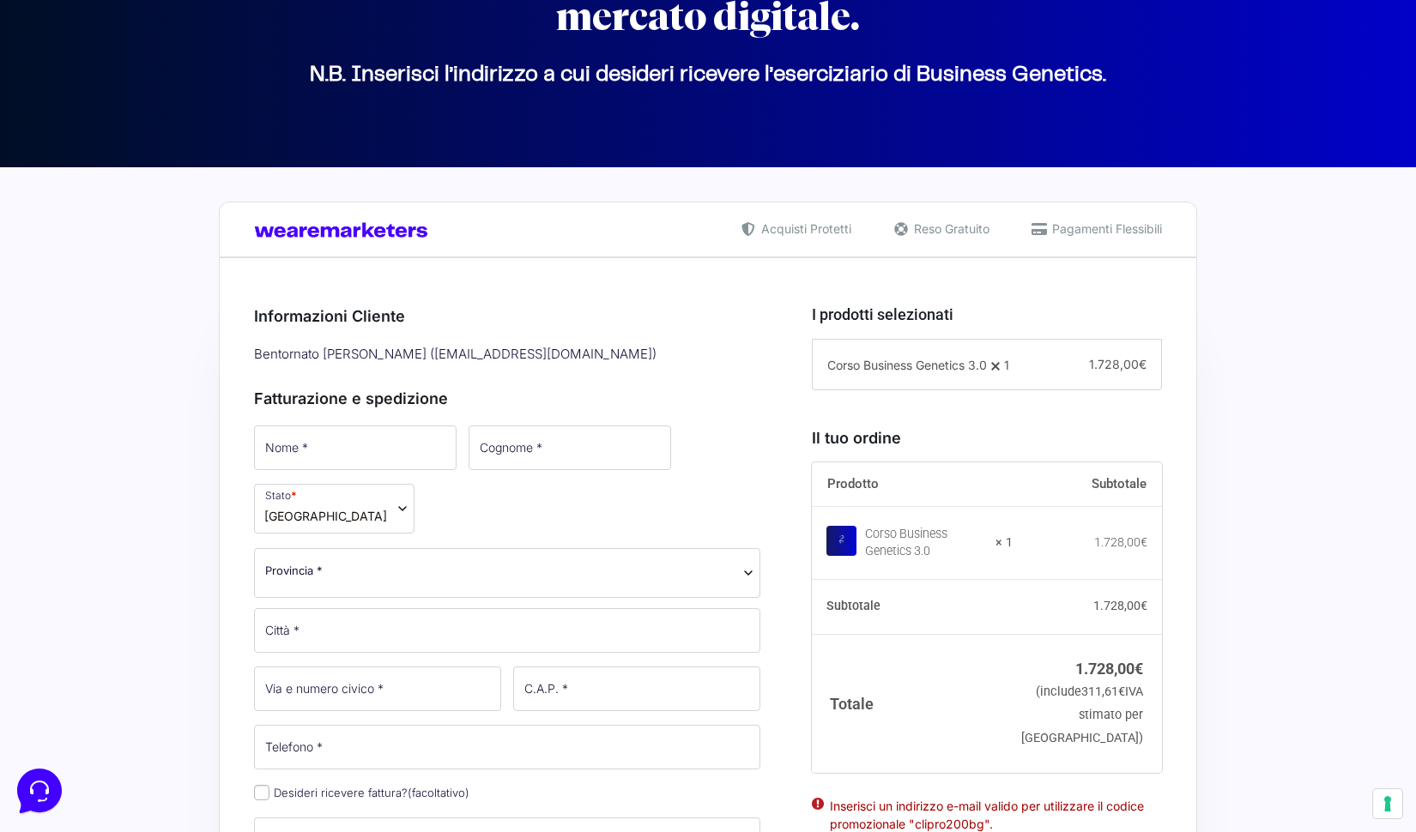
click at [378, 422] on div "Fatturazione e spedizione Nome * Cognome * Stato * Seleziona un paese / una reg…" at bounding box center [507, 699] width 506 height 662
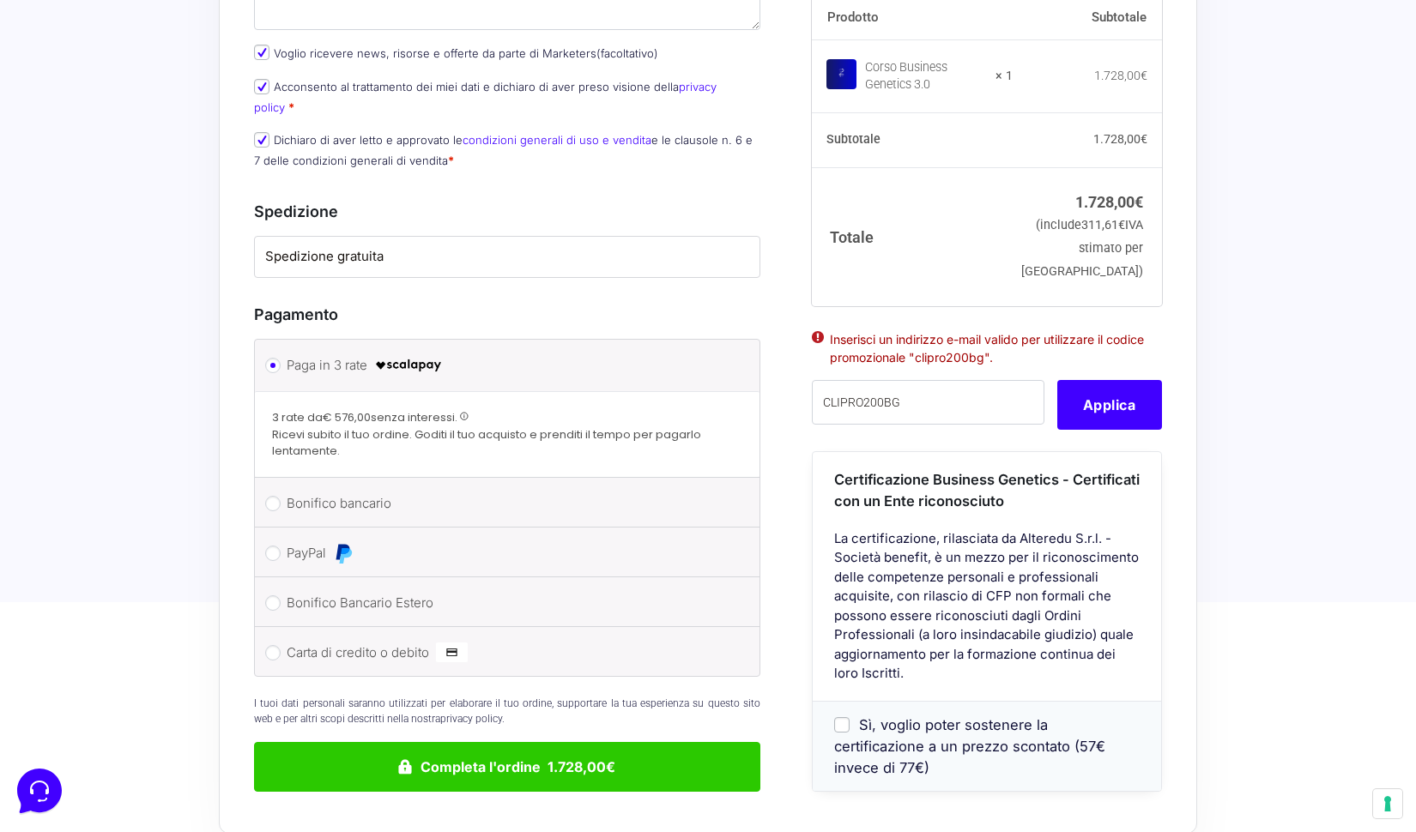
scroll to position [0, 0]
click at [389, 237] on li "Spedizione gratuita" at bounding box center [507, 257] width 505 height 40
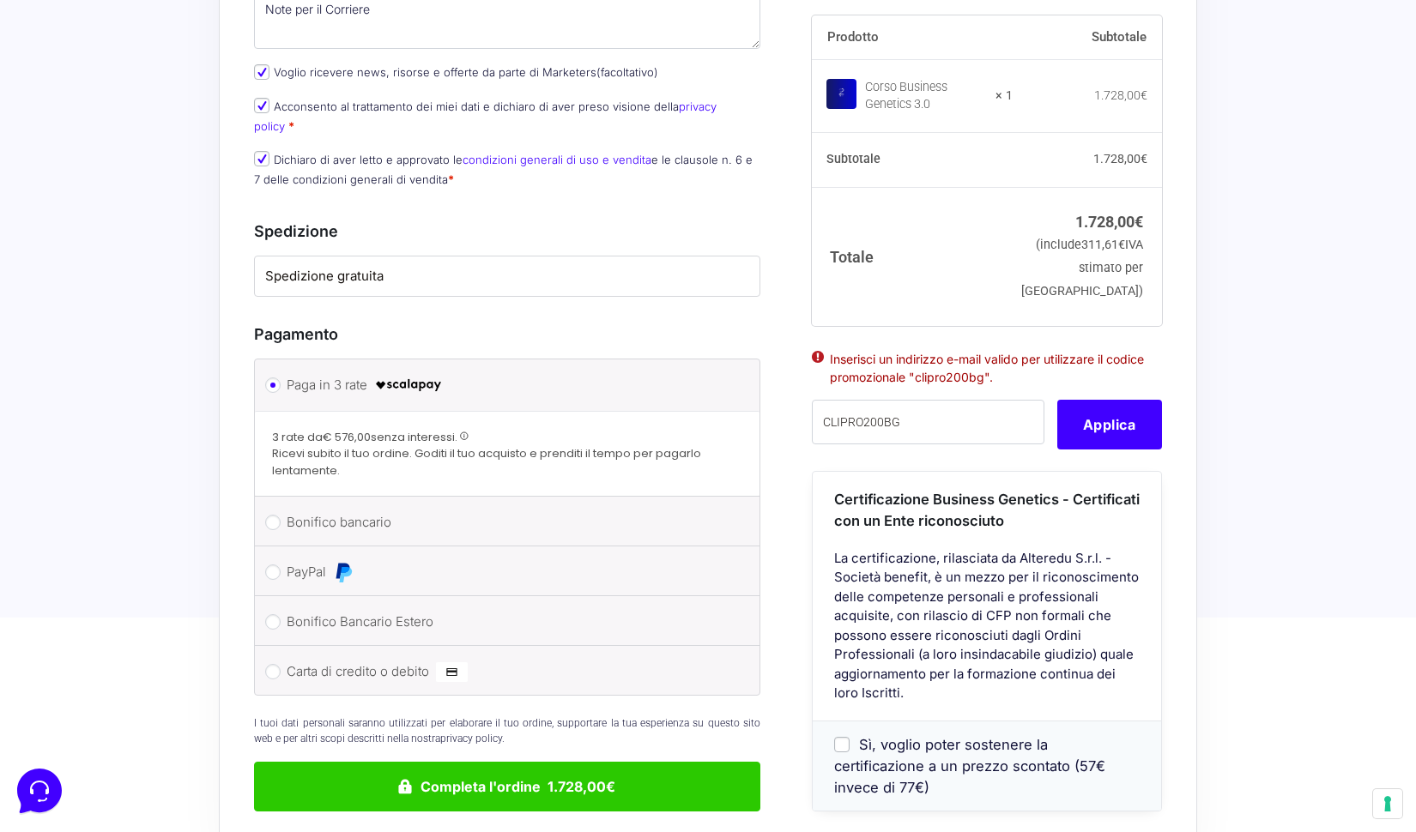
click at [381, 267] on label "Spedizione gratuita" at bounding box center [507, 277] width 484 height 20
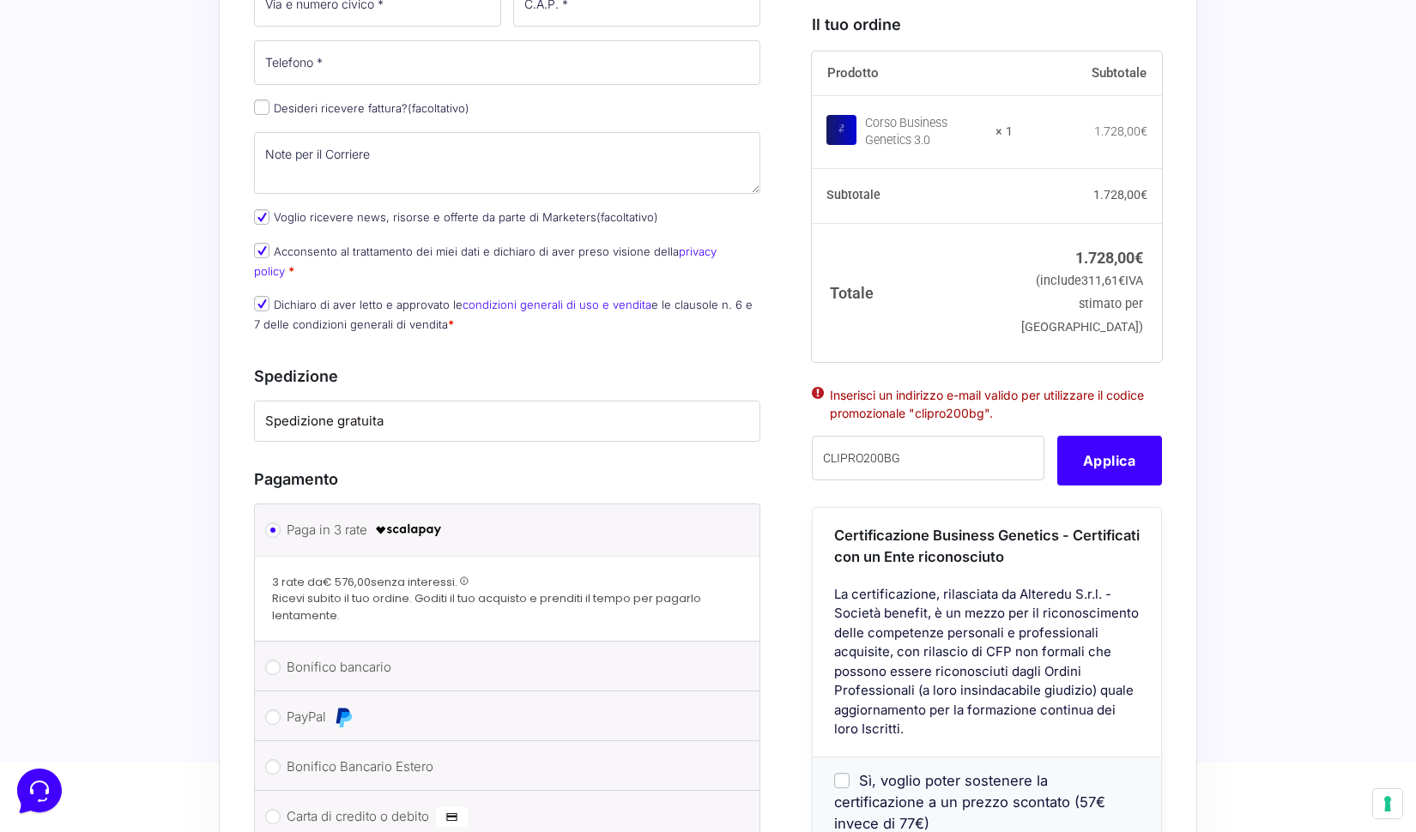
click at [386, 197] on div "Nome * Nome is required Cognome * Stato * Seleziona un paese / una regione… Afg…" at bounding box center [507, 32] width 518 height 626
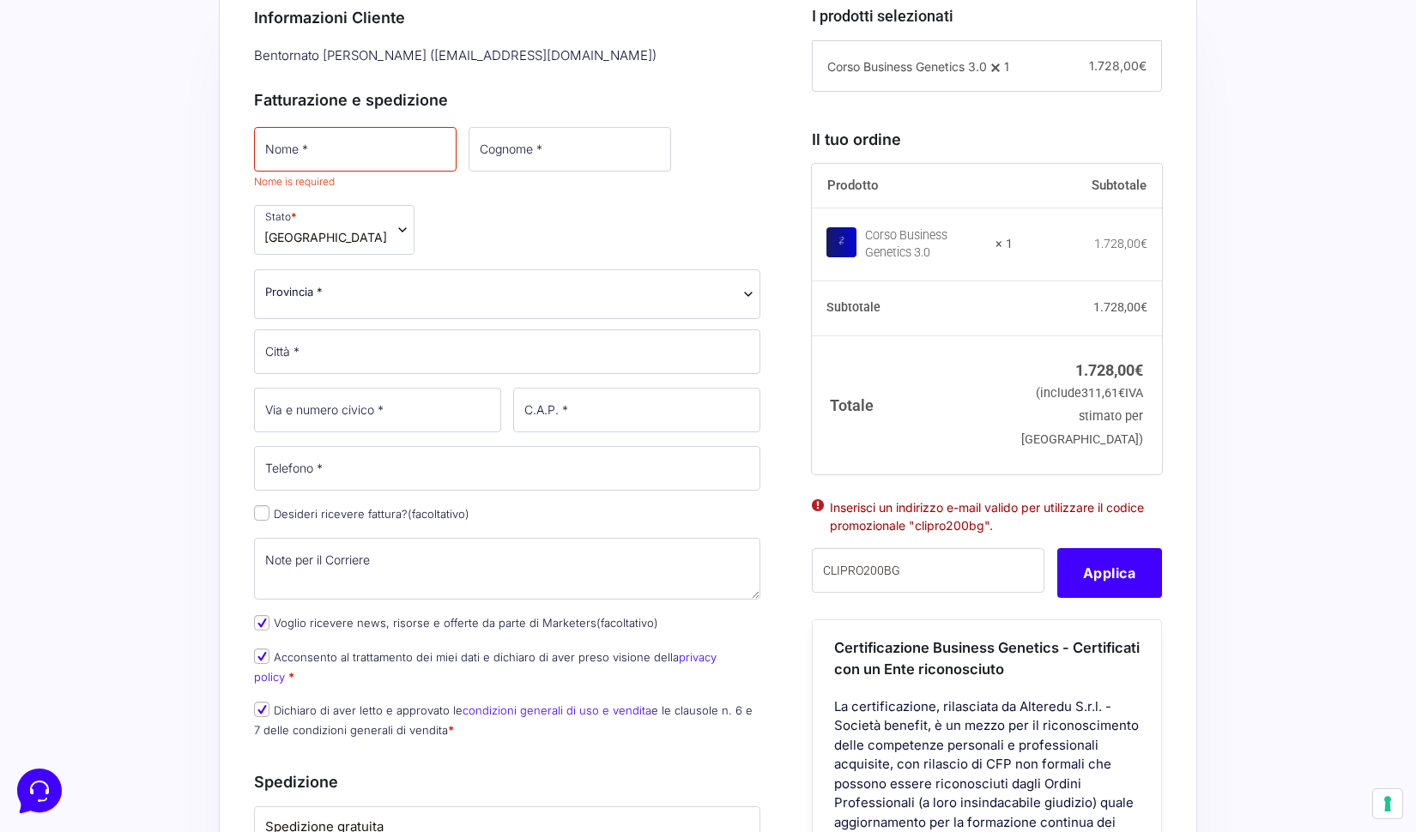
scroll to position [499, 0]
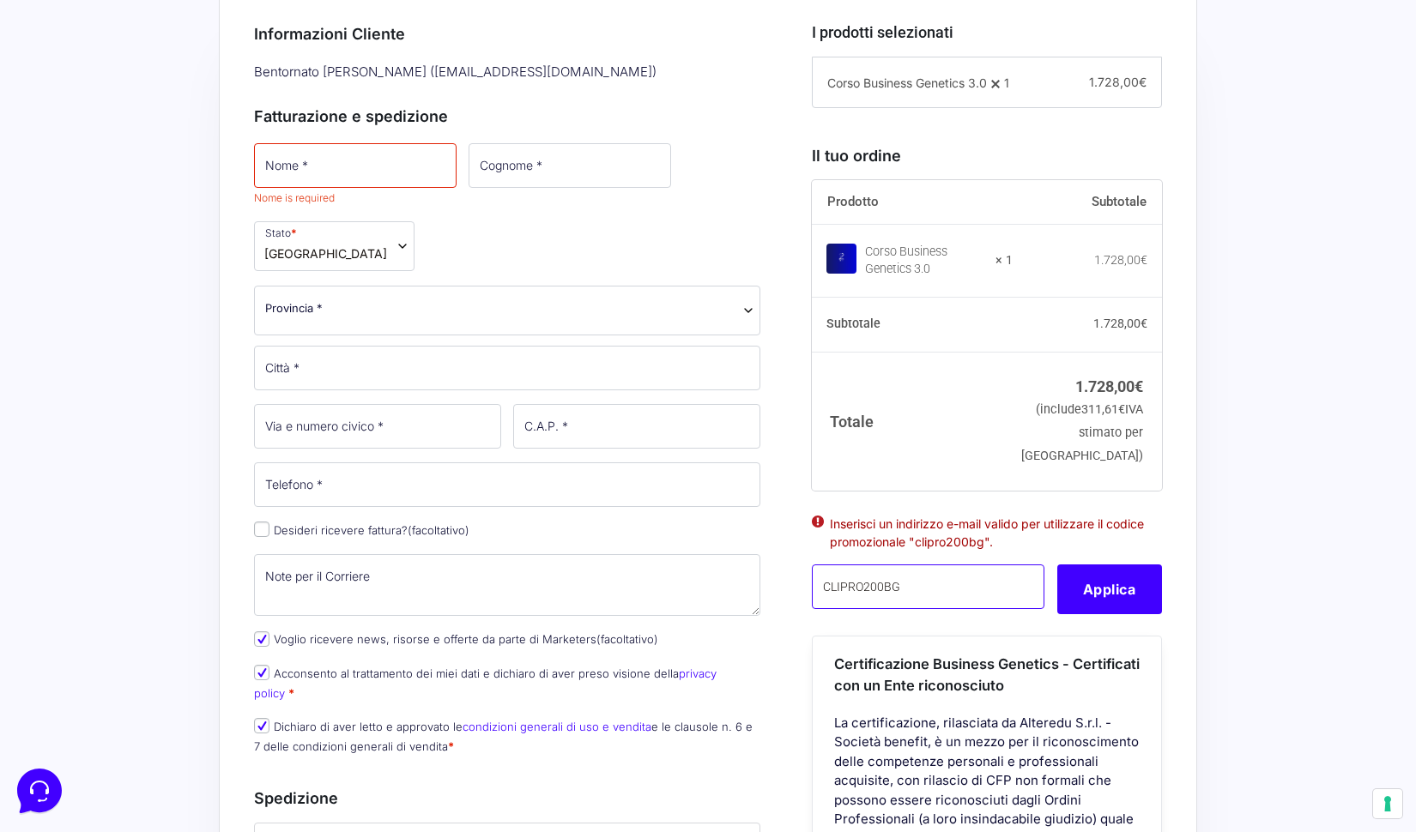
click at [921, 609] on input "CLIPRO200BG" at bounding box center [928, 587] width 233 height 45
click at [844, 609] on input "CLIPRO200BG" at bounding box center [928, 587] width 233 height 45
click at [1107, 612] on button "Applica" at bounding box center [1109, 590] width 105 height 50
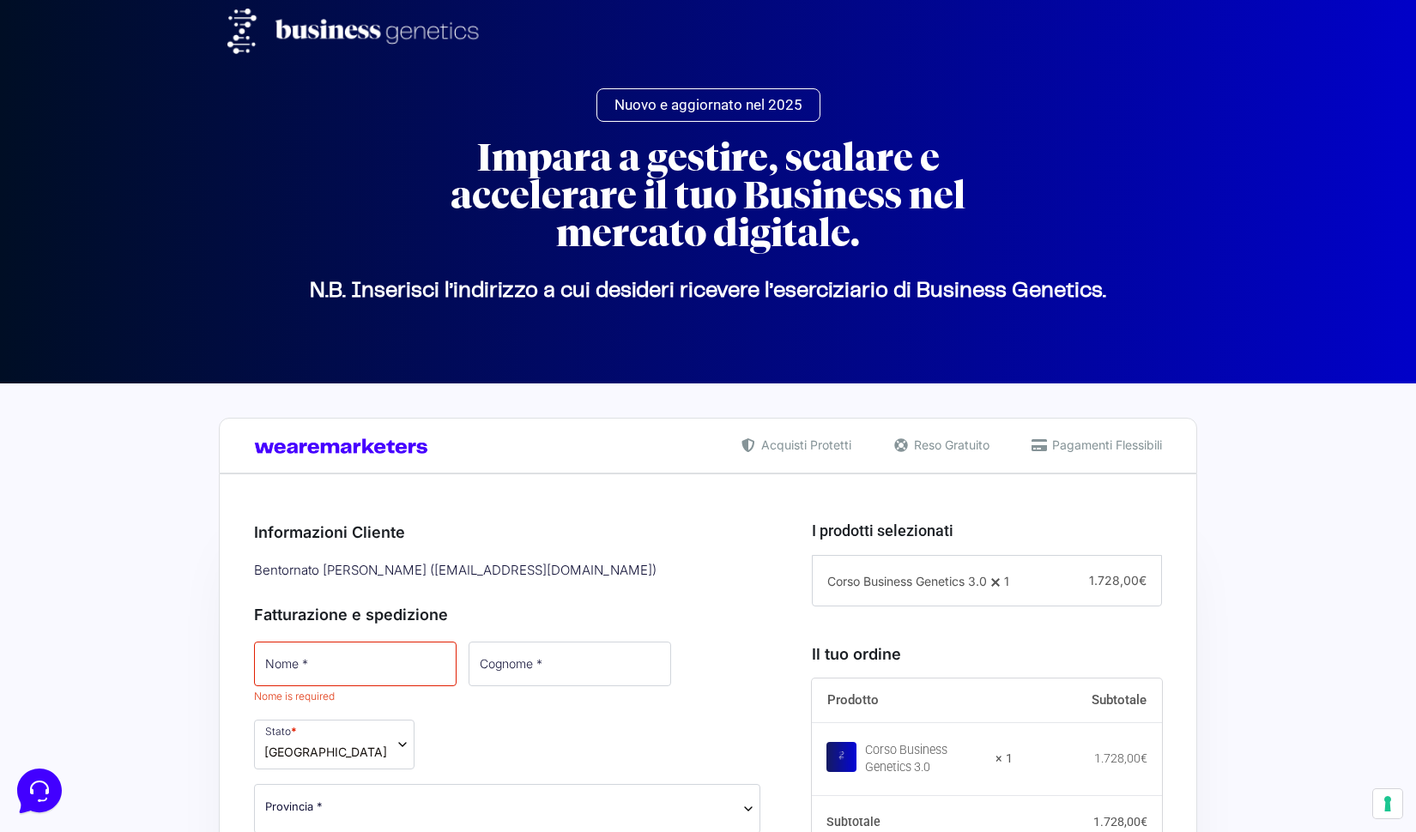
scroll to position [0, 0]
click at [758, 103] on span "Nuovo e aggiornato nel 2025" at bounding box center [708, 105] width 188 height 15
click at [388, 659] on input "Nome *" at bounding box center [355, 664] width 203 height 45
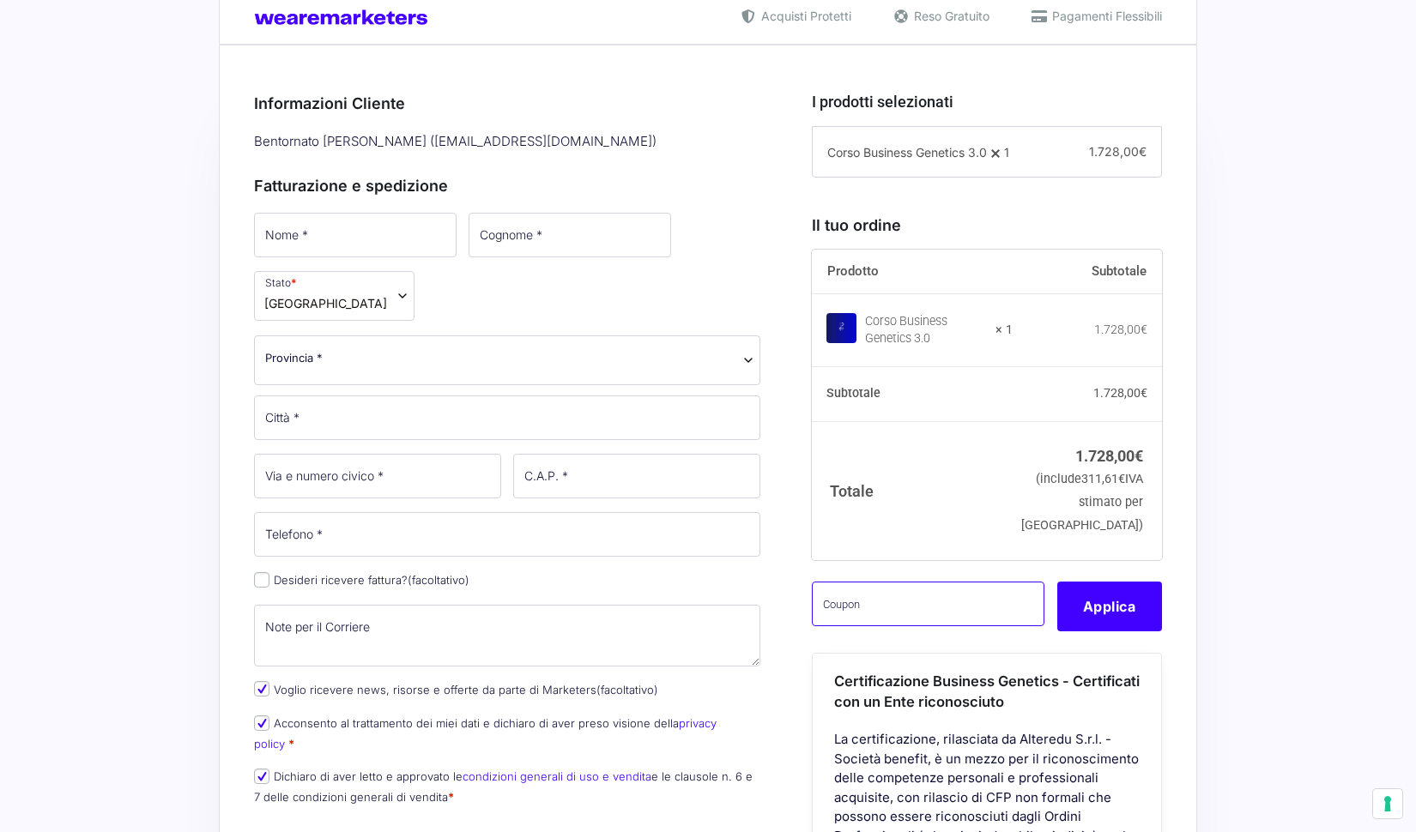
click at [900, 626] on input "text" at bounding box center [928, 604] width 233 height 45
paste input "CLIPRO200BG"
type input "CLIPRO200BG"
click at [1090, 632] on button "Applica" at bounding box center [1109, 607] width 105 height 50
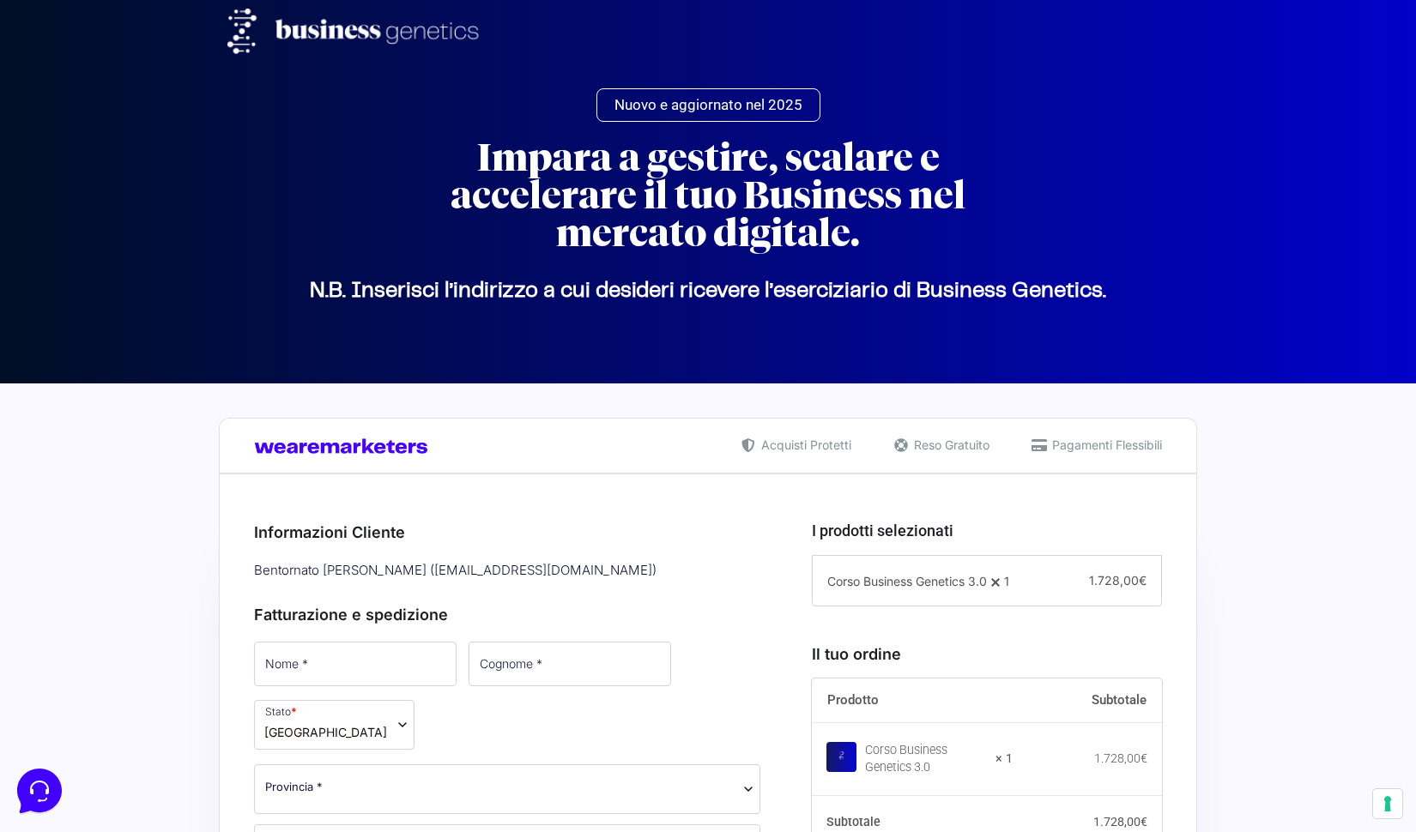
click at [533, 560] on div "Bentornato Marina Casali ( neoarkaism@gmail.com )" at bounding box center [507, 571] width 518 height 28
click at [517, 564] on div "Bentornato Marina Casali ( neoarkaism@gmail.com )" at bounding box center [507, 571] width 518 height 28
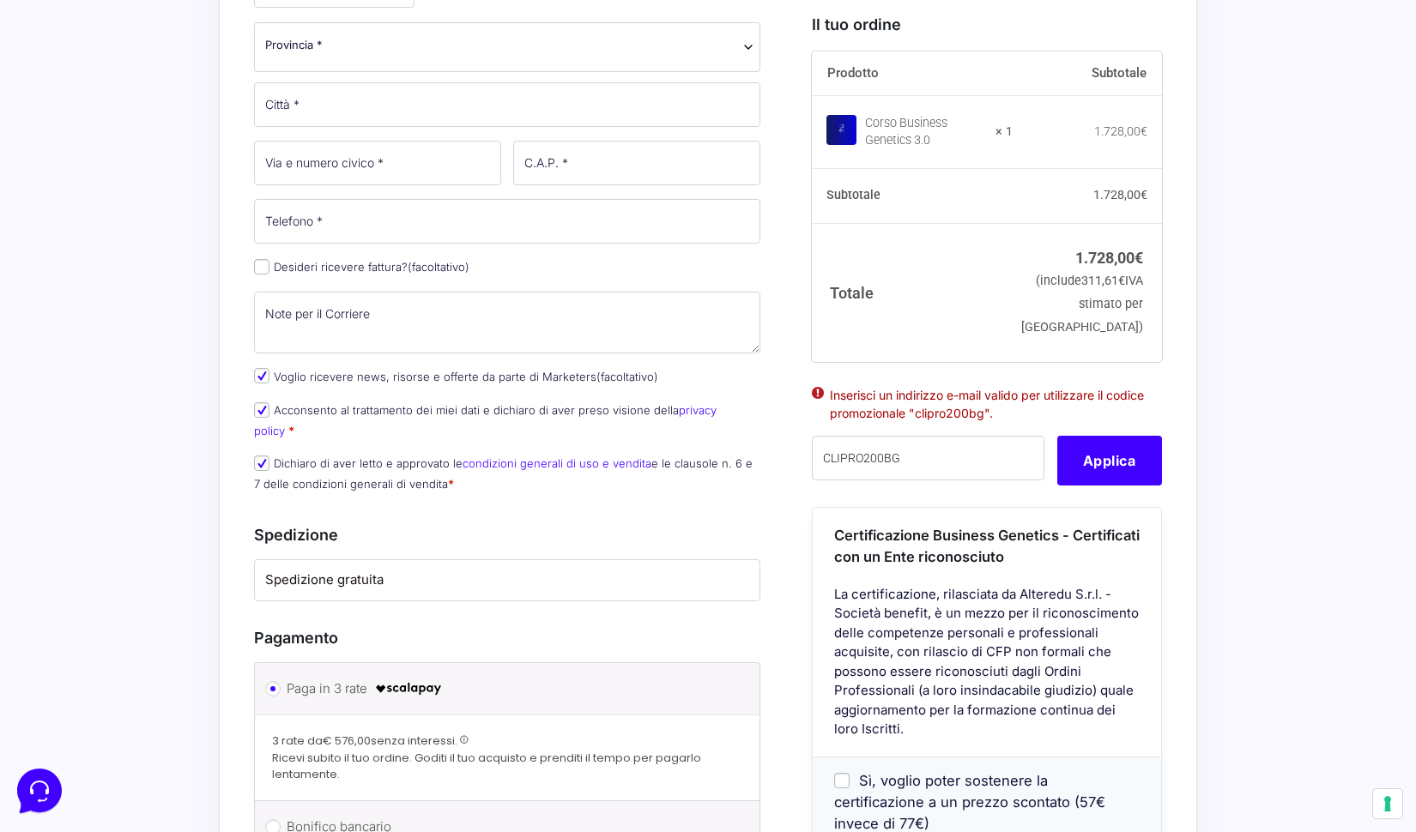
scroll to position [779, 0]
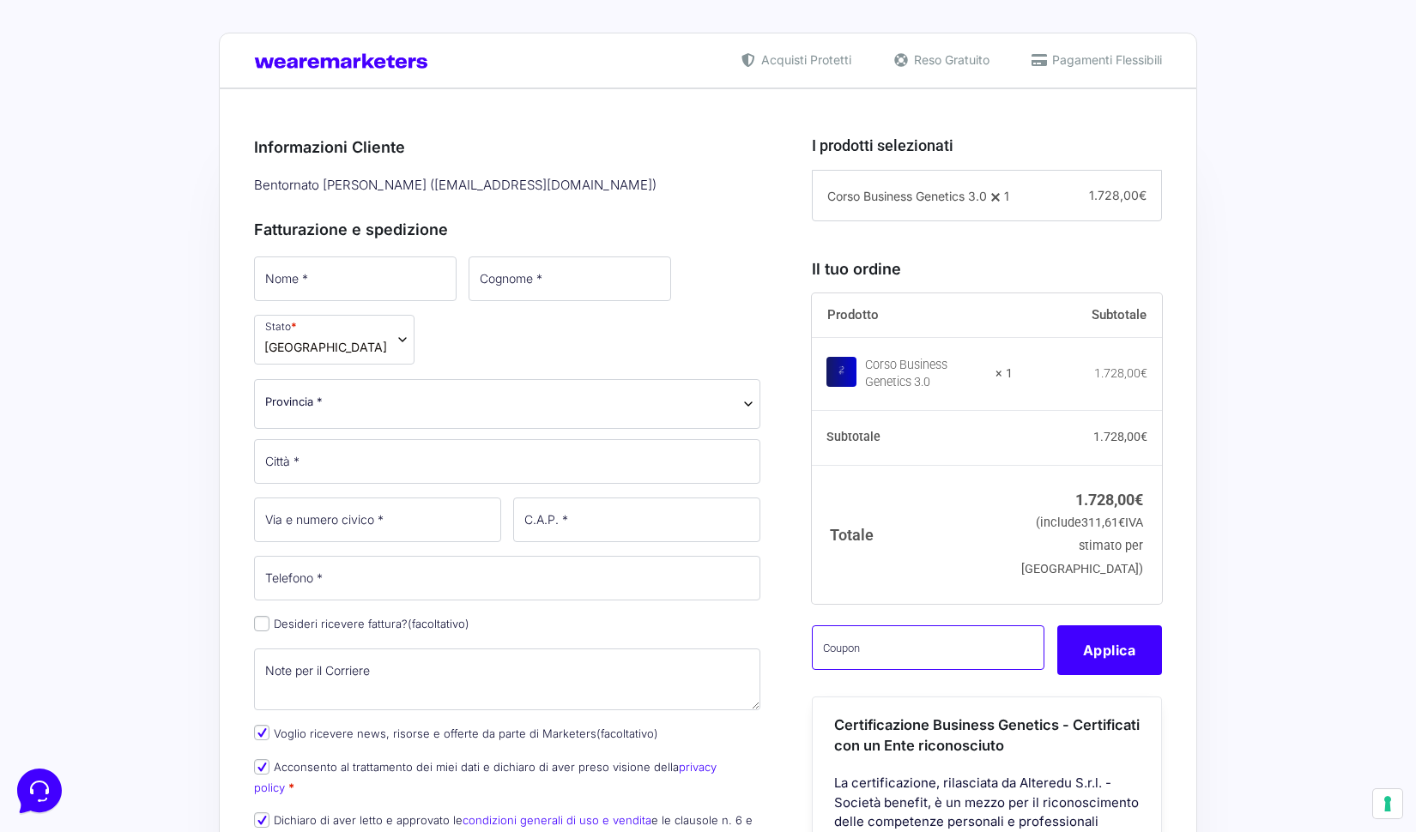
click at [878, 670] on input "text" at bounding box center [928, 648] width 233 height 45
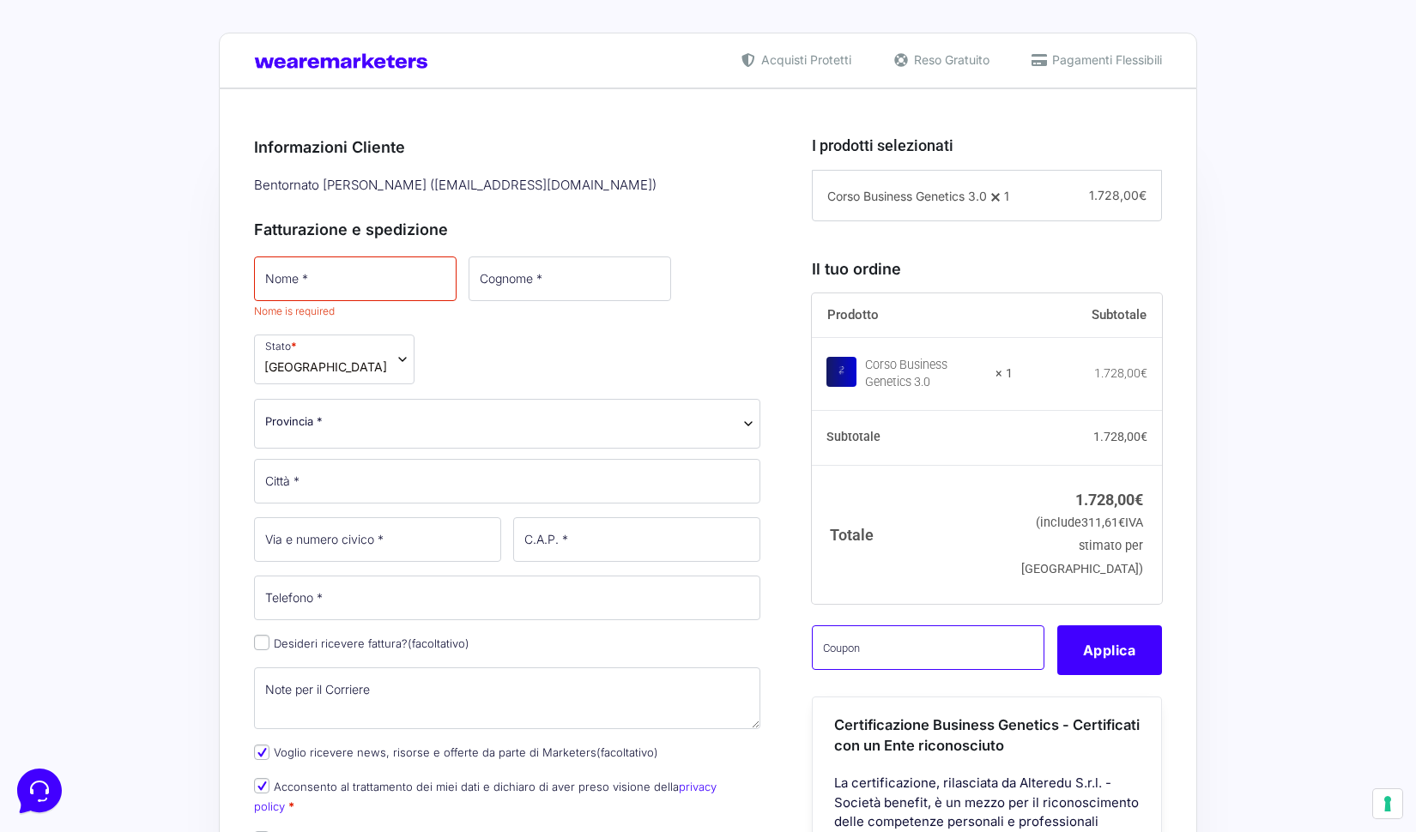
paste input "Ciao! Non capisco se sono iscritta o no a marketres PRO. In realtà vedo tutto a…"
type input "Ciao! Non capisco se sono iscritta o no a marketres PRO. In realtà vedo tutto a…"
click at [977, 670] on input "Ciao! Non capisco se sono iscritta o no a marketres PRO. In realtà vedo tutto a…" at bounding box center [928, 648] width 233 height 45
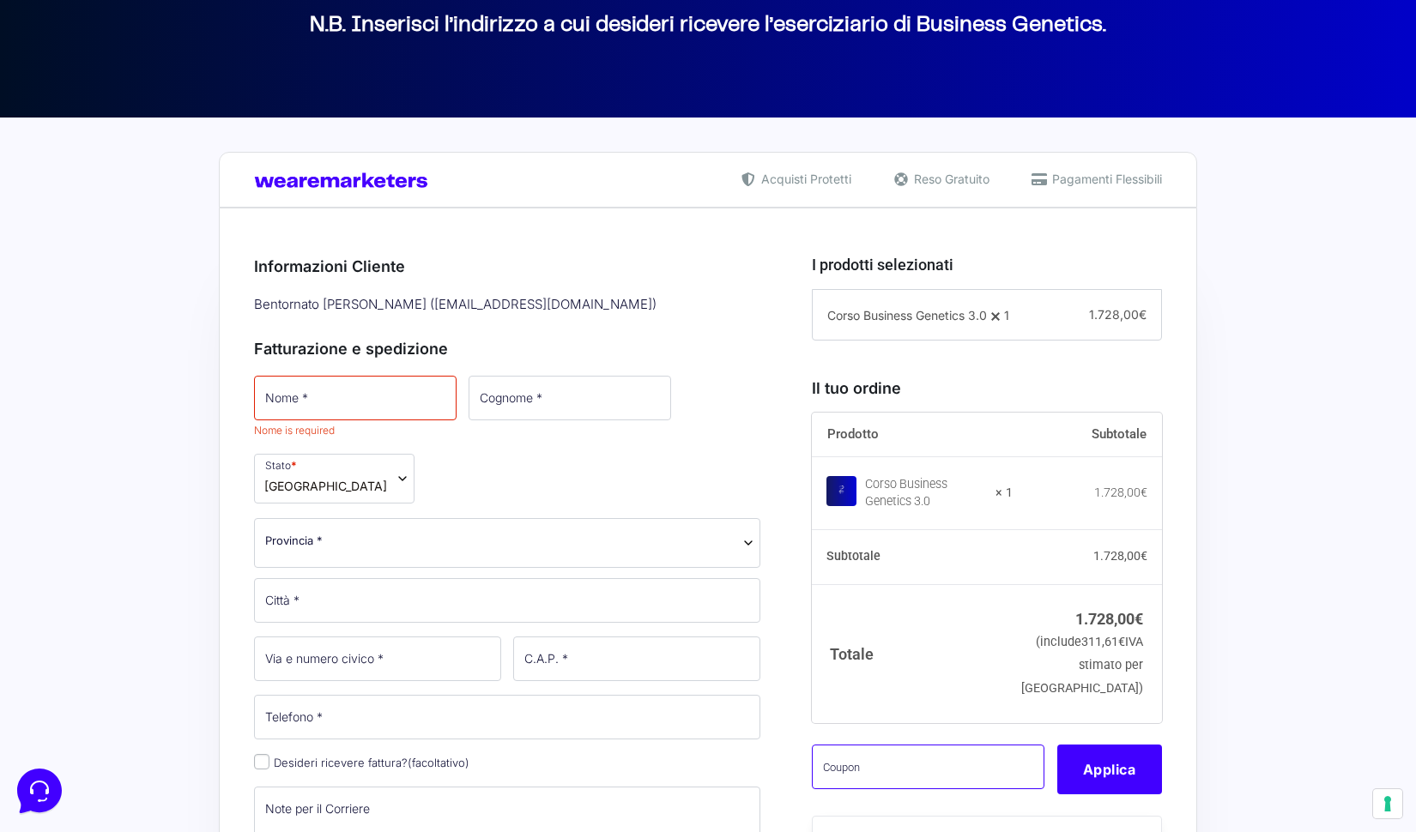
scroll to position [78, 0]
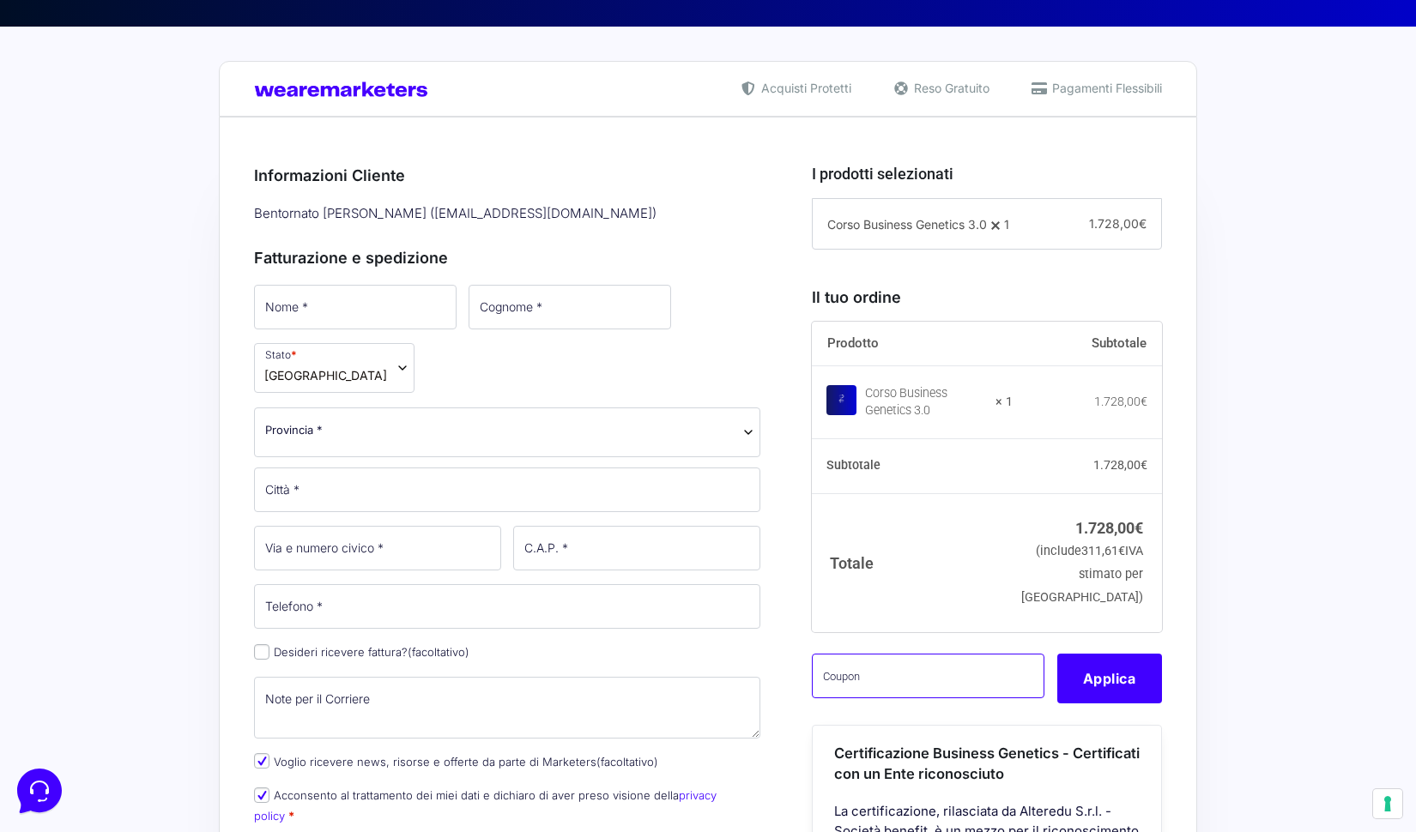
click at [871, 697] on input "text" at bounding box center [928, 676] width 233 height 45
paste input "CLIPRO200BG"
type input "CLIPRO200BG"
click at [1068, 693] on button "Applica" at bounding box center [1109, 679] width 105 height 50
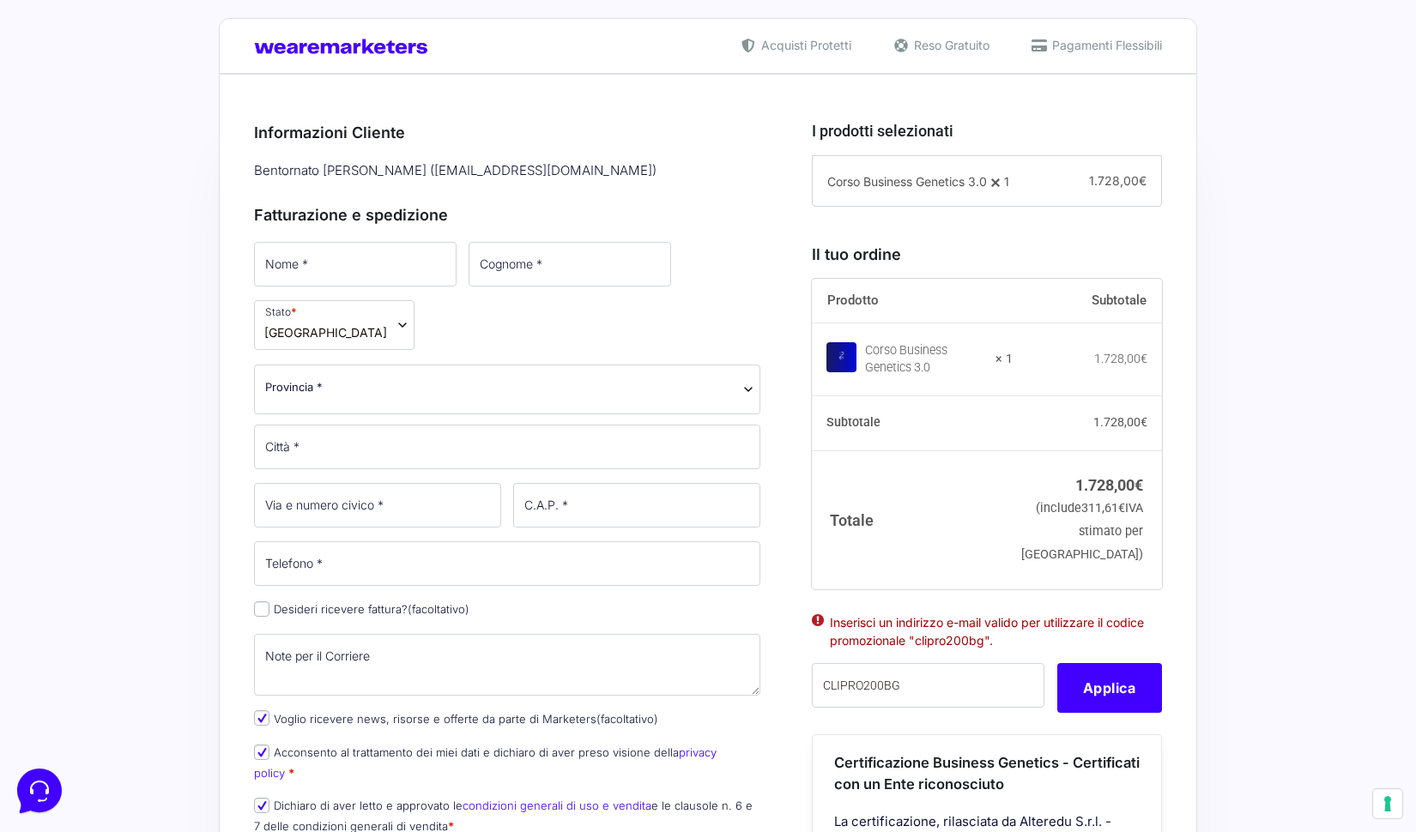
scroll to position [399, 0]
click at [478, 171] on div "Bentornato [PERSON_NAME] ( [EMAIL_ADDRESS][DOMAIN_NAME] )" at bounding box center [507, 172] width 518 height 28
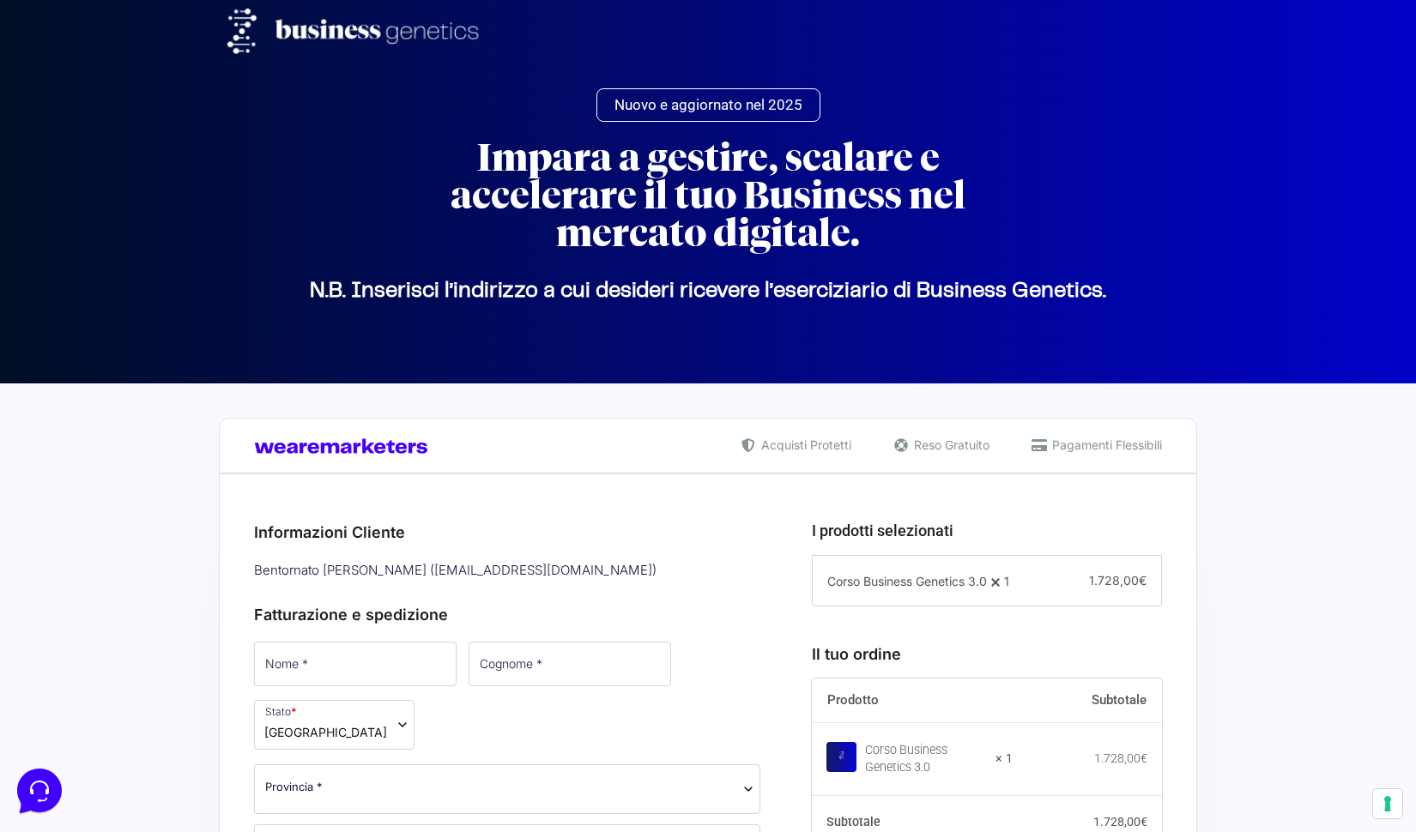
scroll to position [0, 0]
click at [307, 568] on div "Bentornato [PERSON_NAME] ( [EMAIL_ADDRESS][DOMAIN_NAME] )" at bounding box center [507, 571] width 518 height 28
